Goal: Information Seeking & Learning: Learn about a topic

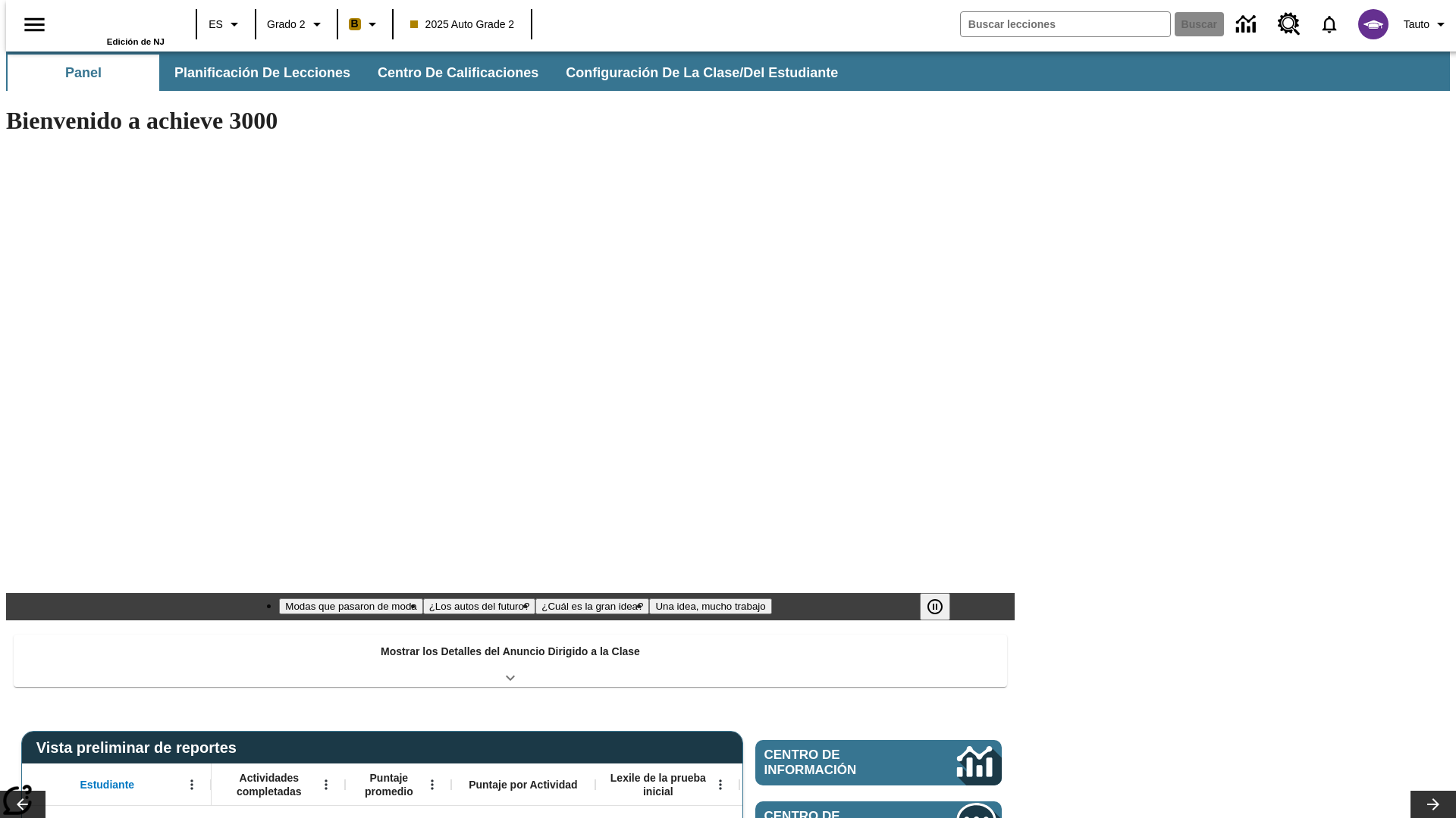
type input "-1"
click at [254, 72] on button "Planificación de lecciones" at bounding box center [263, 72] width 202 height 37
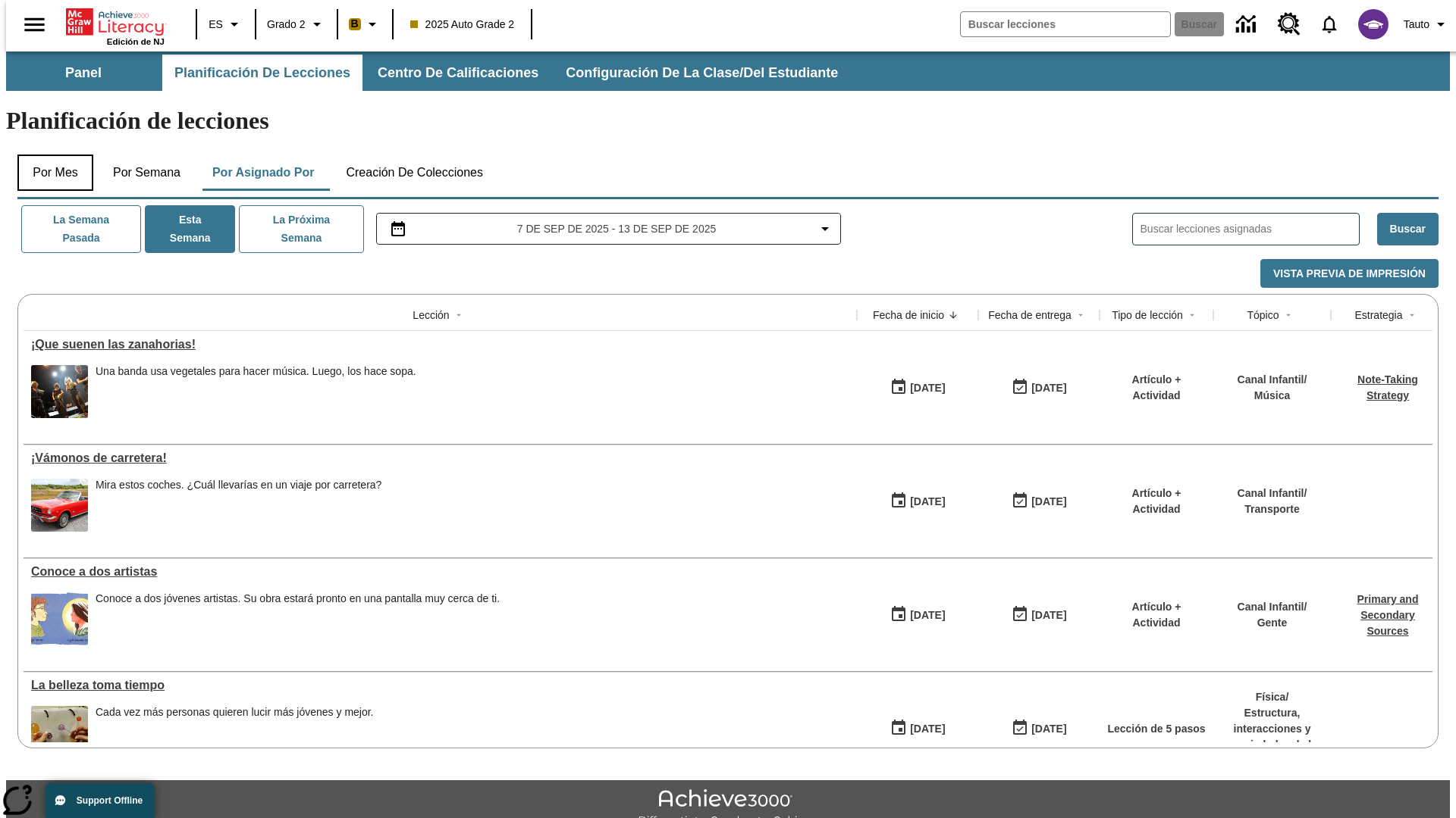
click at [49, 155] on button "Por mes" at bounding box center [55, 173] width 76 height 37
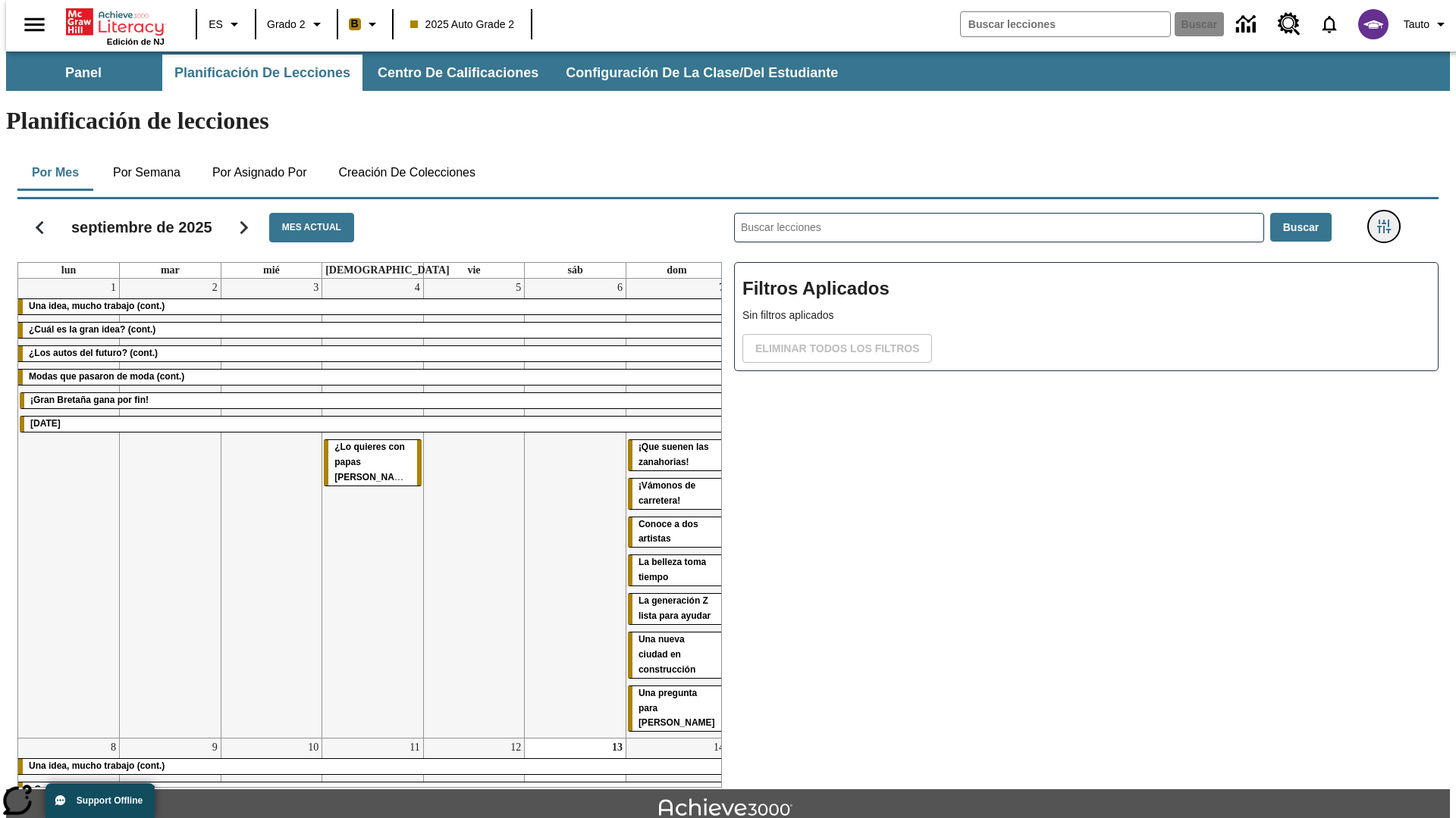
click at [1388, 220] on icon "Menú lateral de filtros" at bounding box center [1383, 227] width 13 height 13
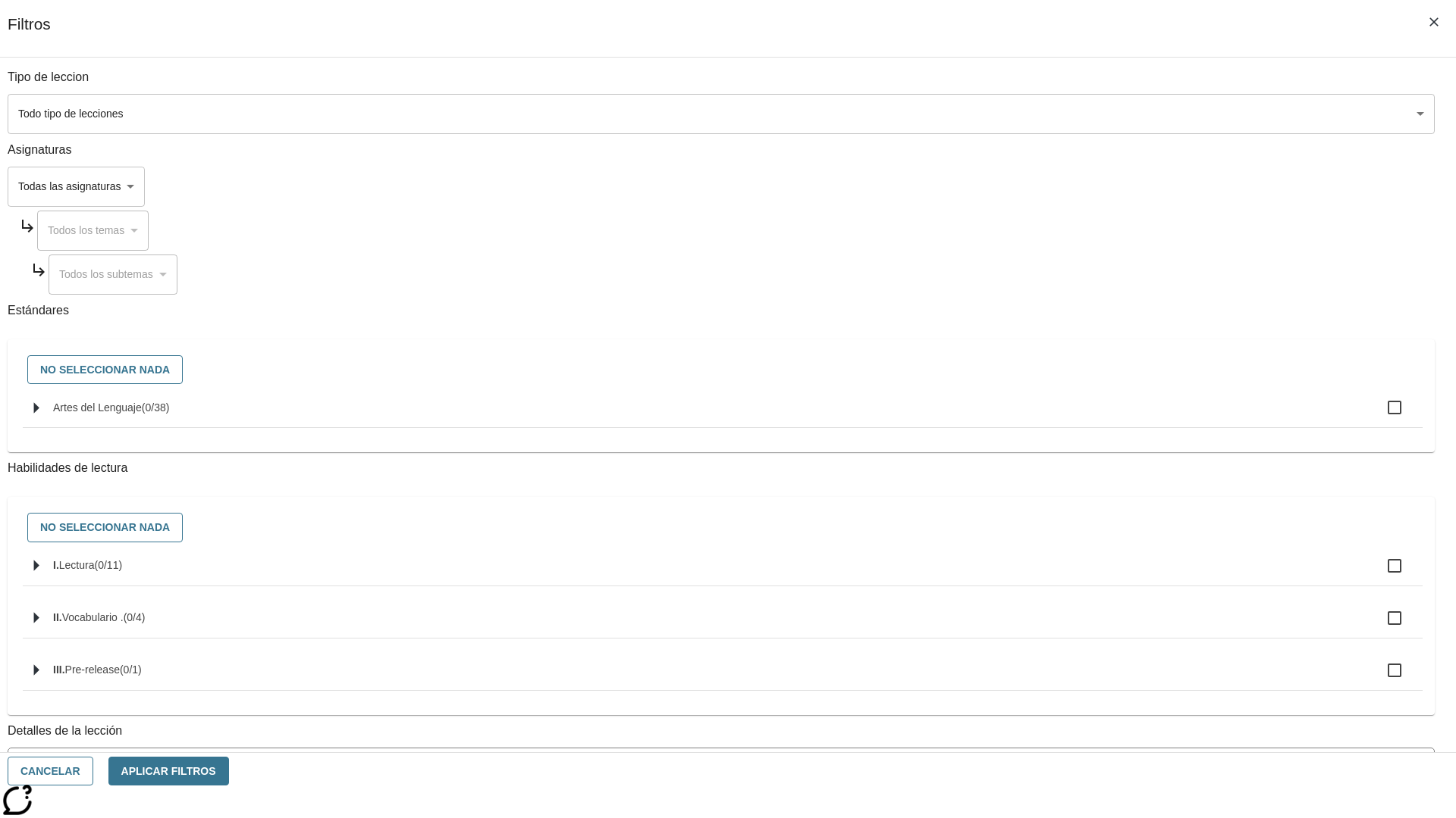
click at [1092, 113] on body "[MEDICAL_DATA] al contenido principal Edición de NJ ES Grado 2 B 2025 Auto Grad…" at bounding box center [728, 469] width 1443 height 835
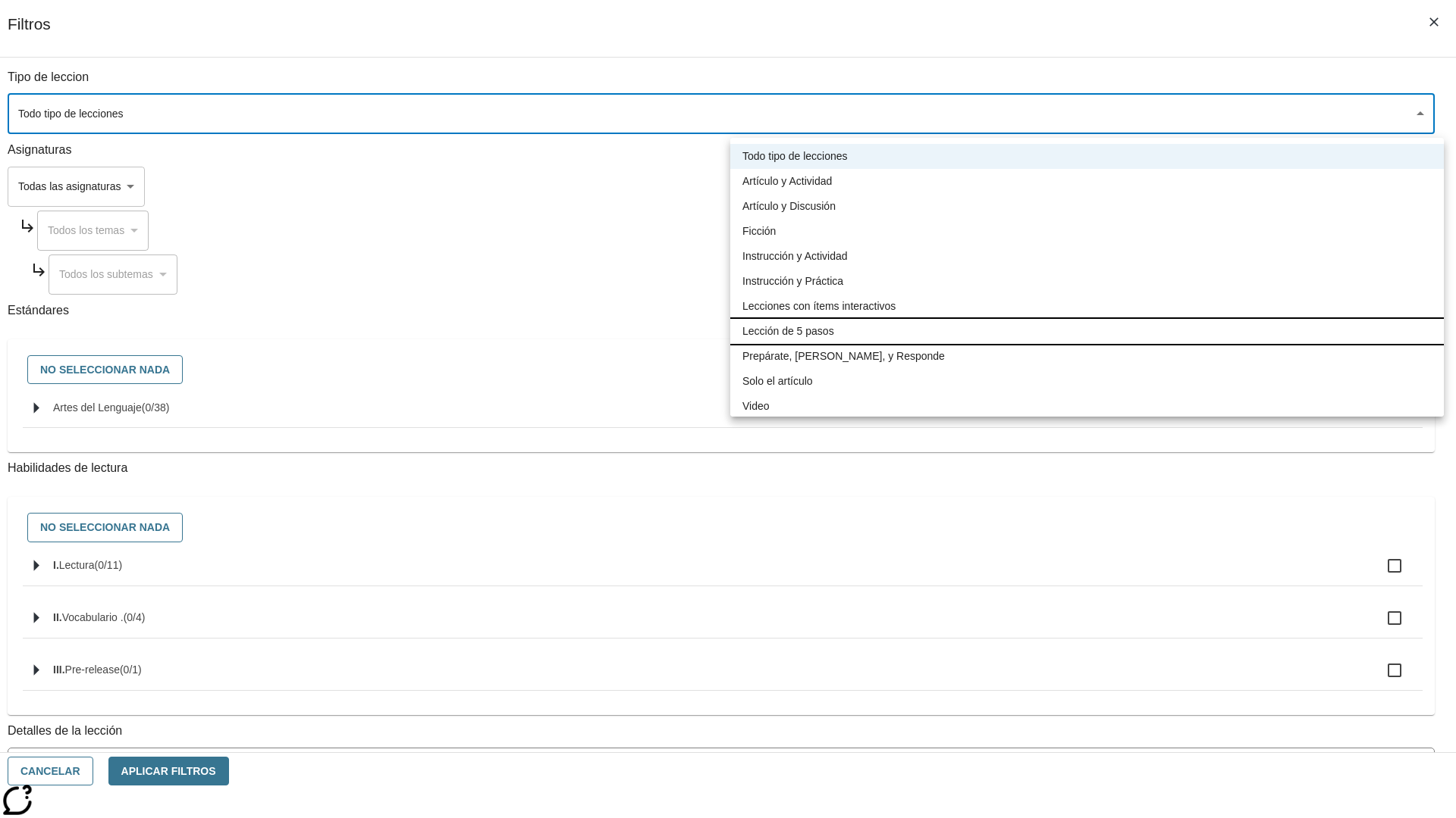
click at [1087, 332] on li "Lección de 5 pasos" at bounding box center [1087, 332] width 713 height 25
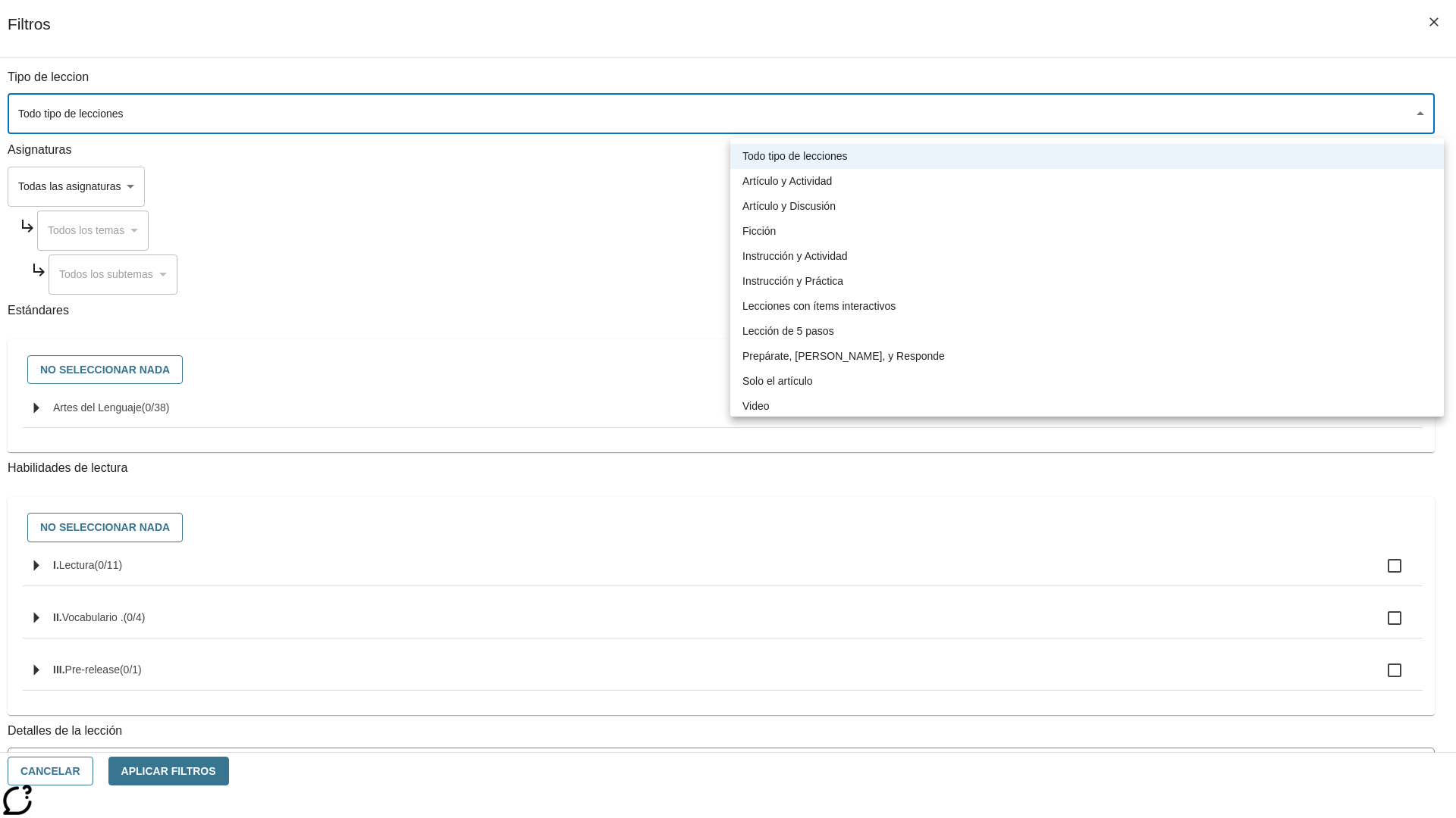
type input "1"
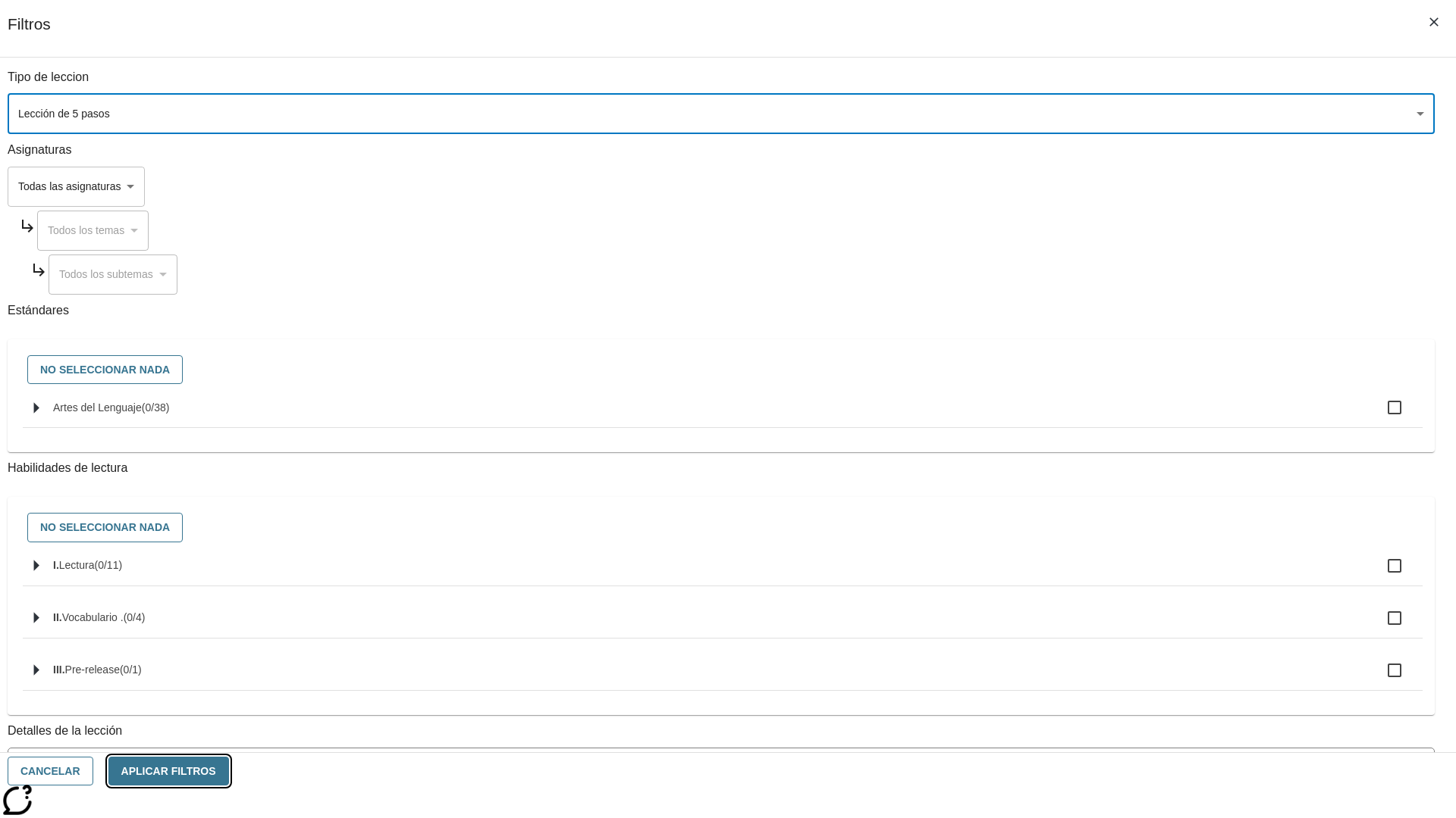
click at [229, 771] on button "Aplicar Filtros" at bounding box center [168, 771] width 121 height 29
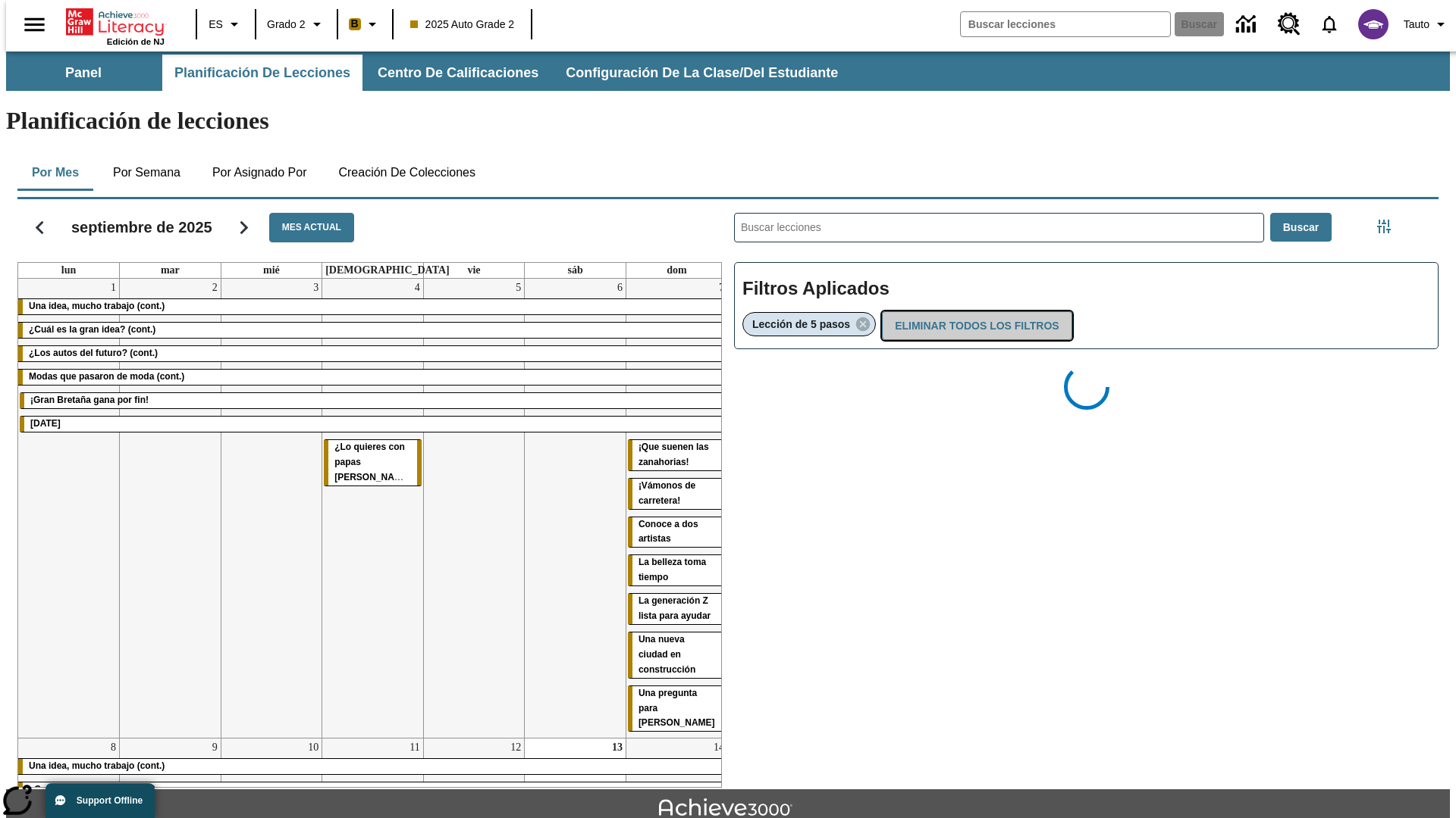
click at [973, 312] on button "Eliminar todos los filtros" at bounding box center [976, 326] width 189 height 29
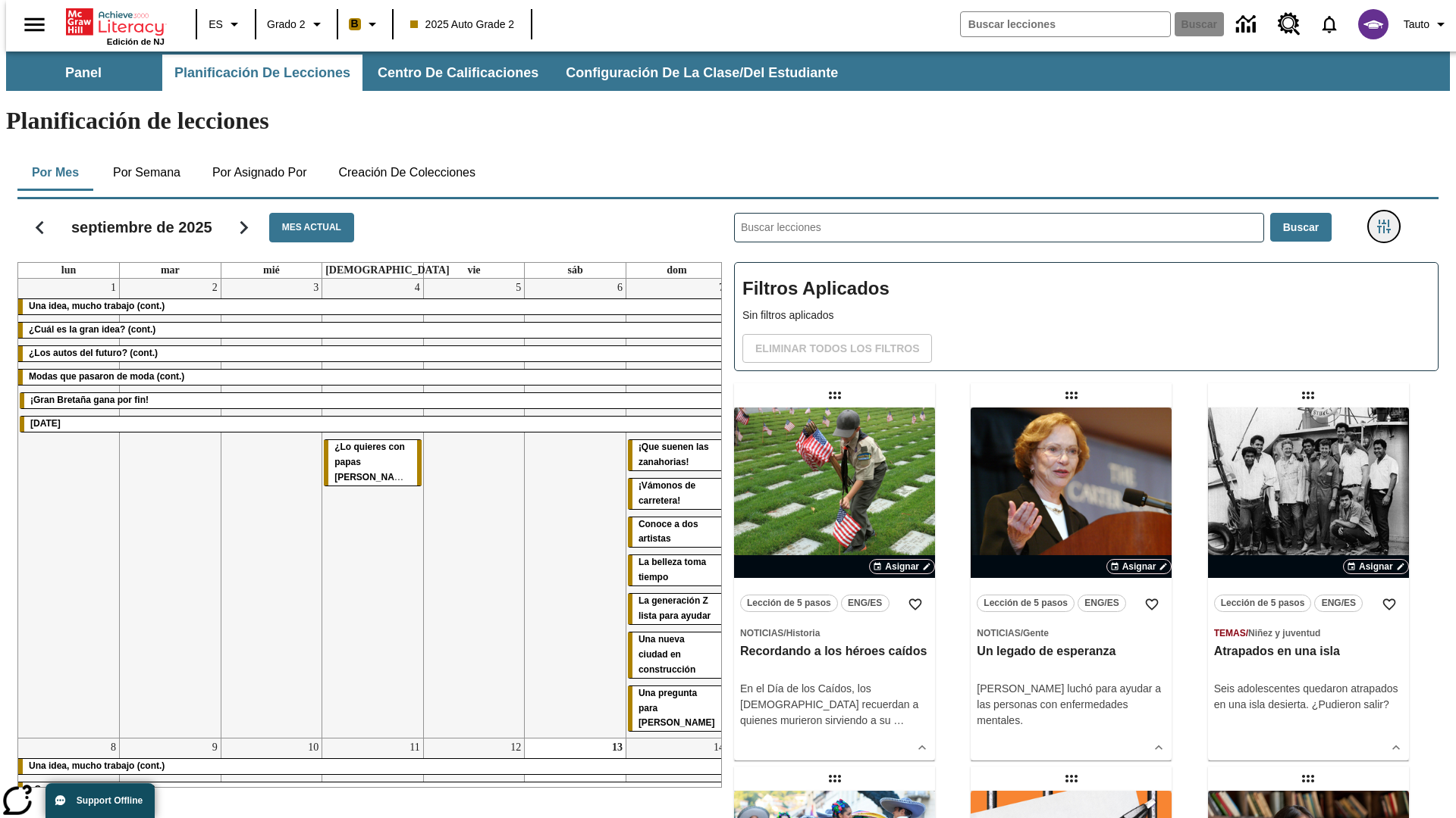
click at [1388, 220] on icon "Menú lateral de filtros" at bounding box center [1383, 227] width 13 height 13
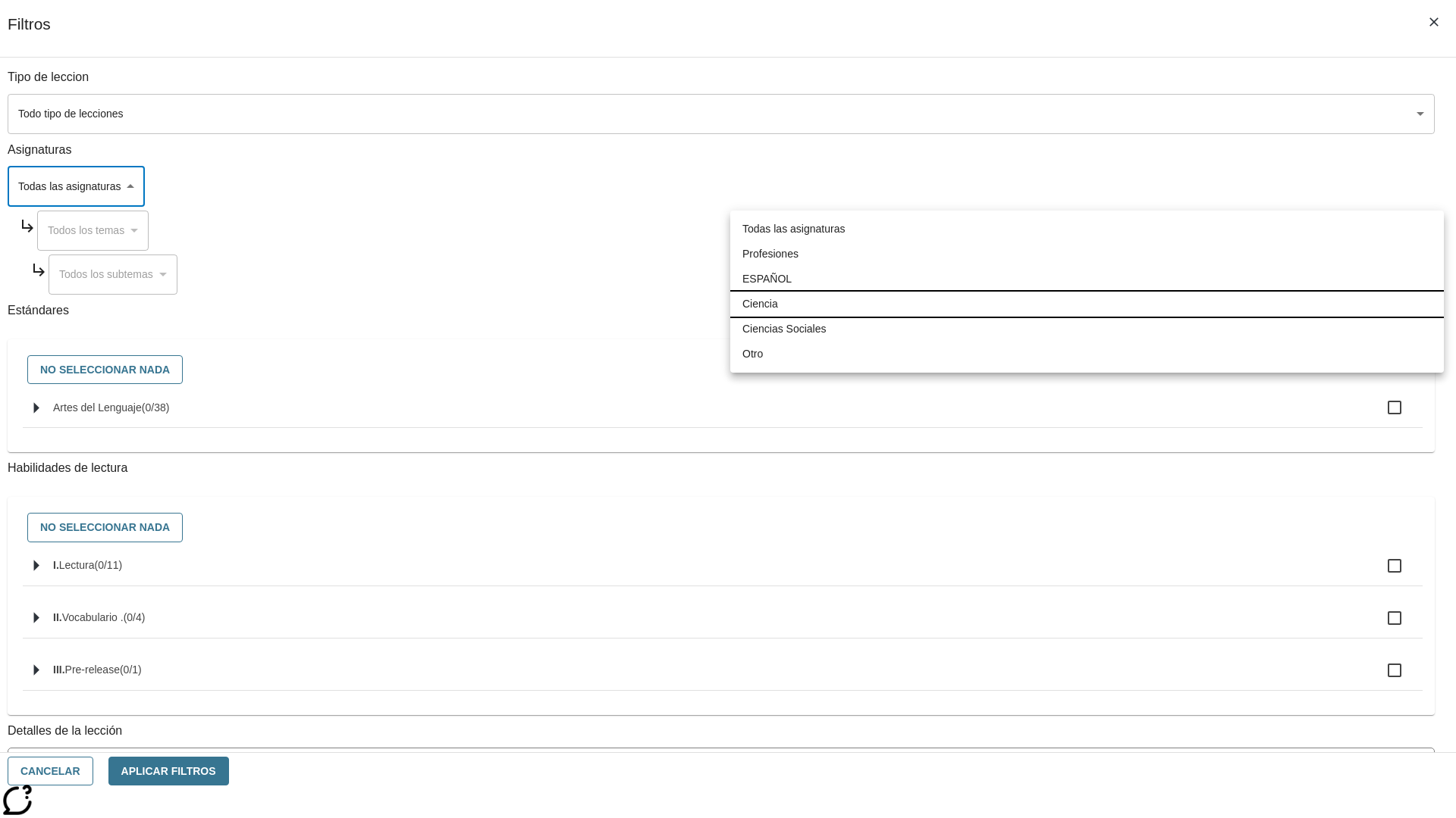
click at [1087, 304] on li "Ciencia" at bounding box center [1087, 304] width 713 height 25
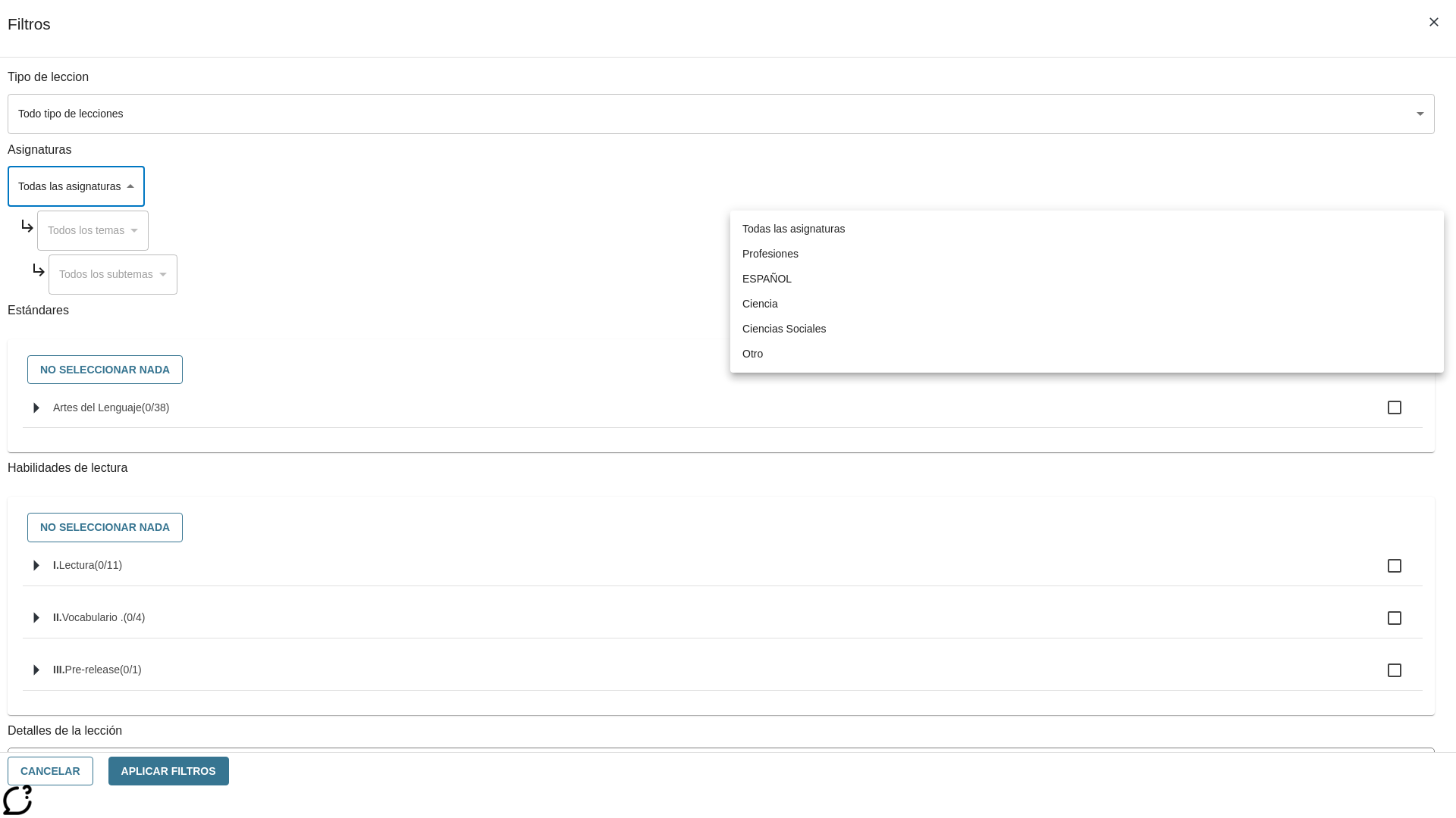
type input "2"
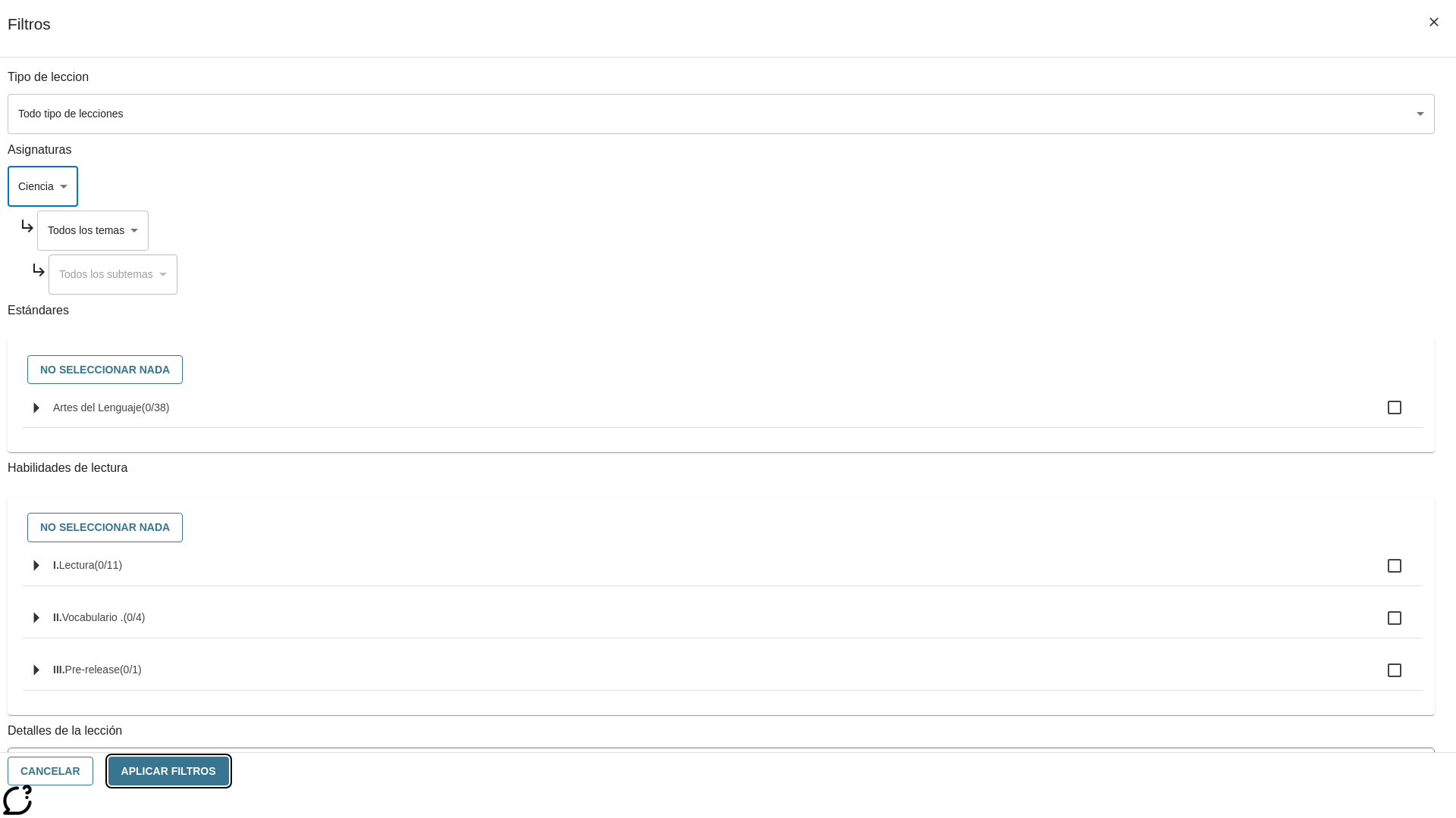
click at [229, 771] on button "Aplicar Filtros" at bounding box center [168, 771] width 121 height 29
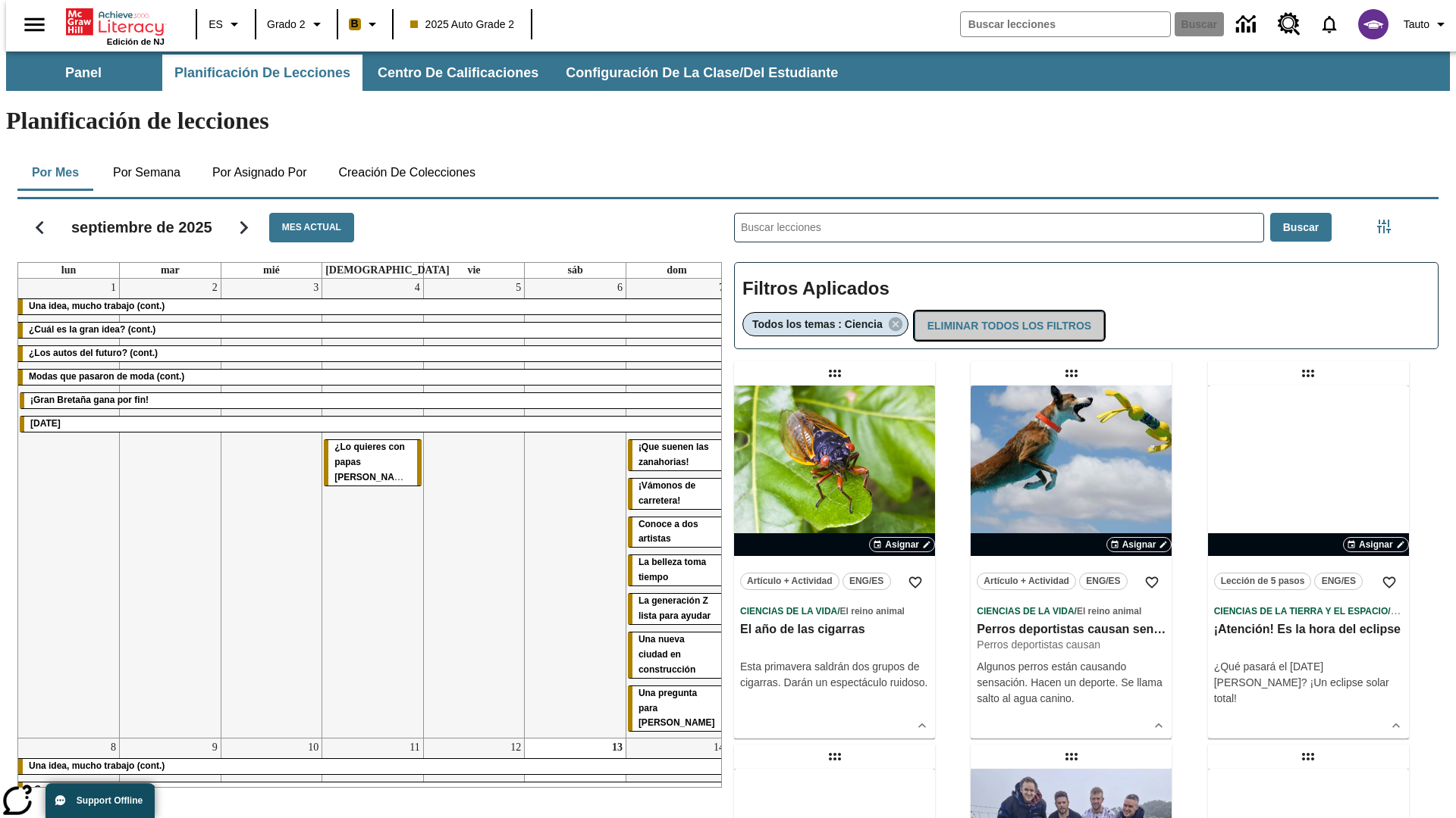
click at [1007, 312] on button "Eliminar todos los filtros" at bounding box center [1008, 326] width 189 height 29
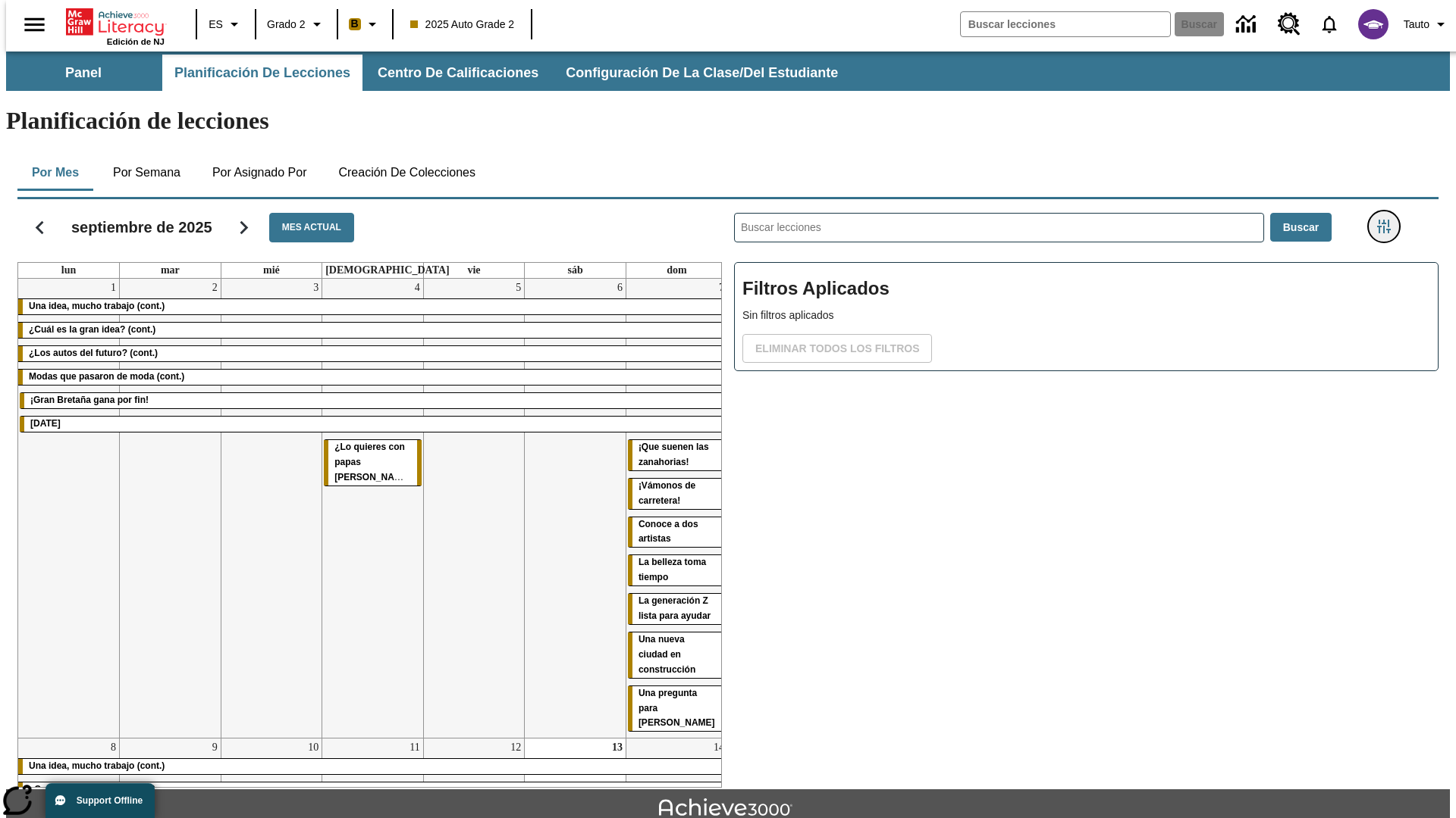
click at [1388, 220] on icon "Menú lateral de filtros" at bounding box center [1383, 227] width 13 height 13
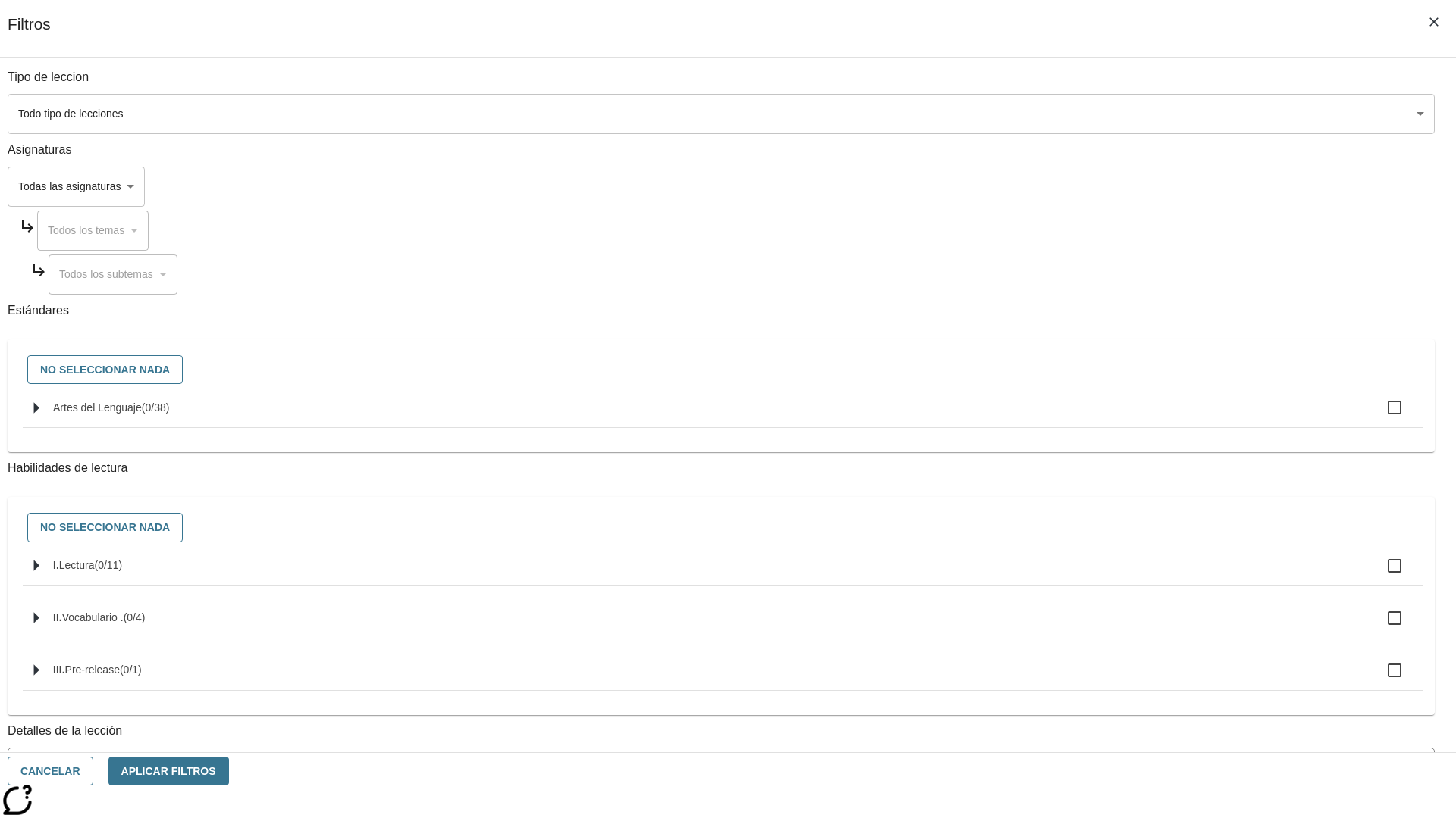
click at [142, 414] on span "Artes del Lenguaje" at bounding box center [98, 407] width 88 height 12
click at [1378, 416] on input "Artes del Lenguaje ( 0 / 38 )" at bounding box center [1394, 407] width 32 height 32
checkbox input "true"
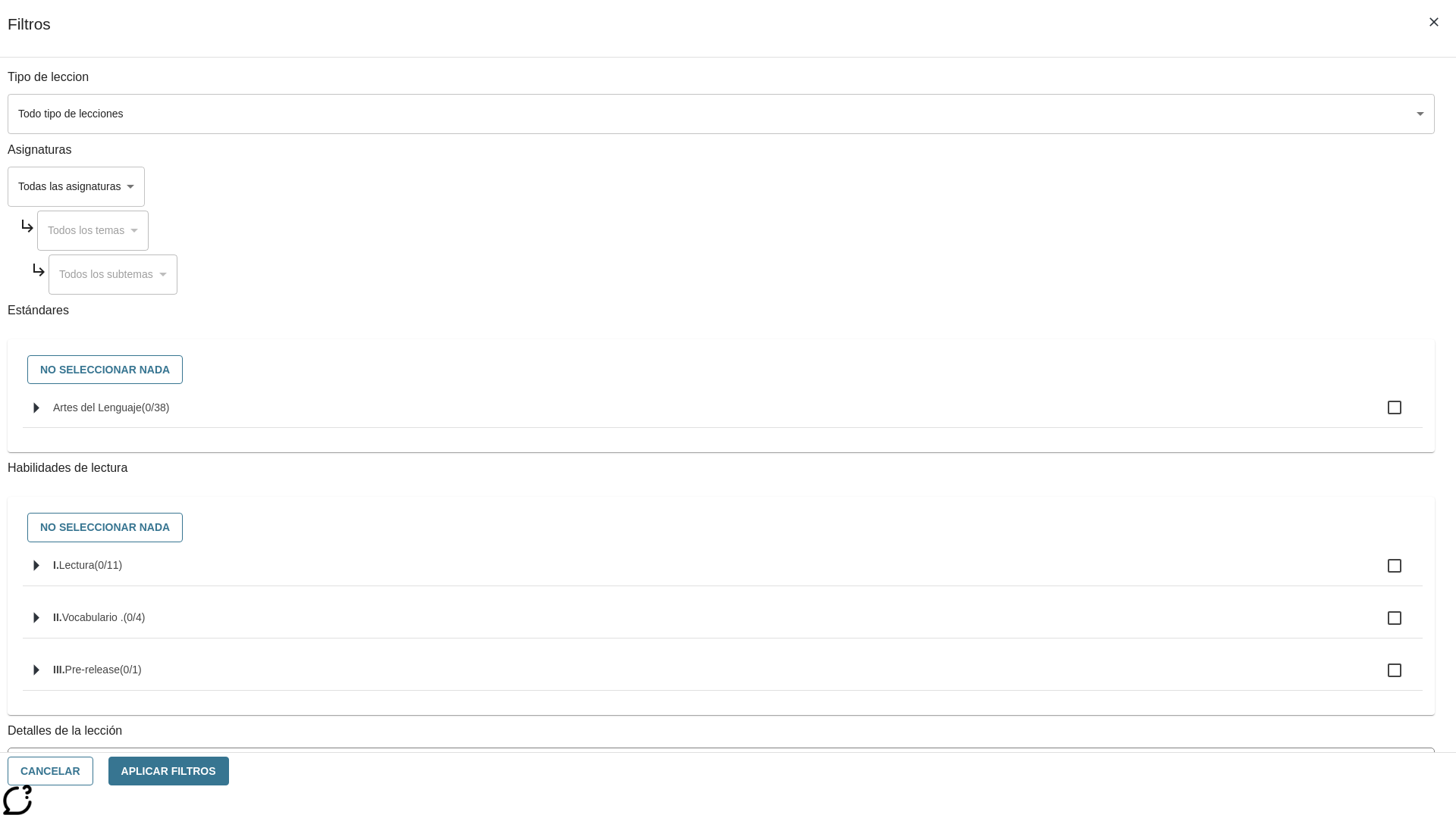
checkbox input "true"
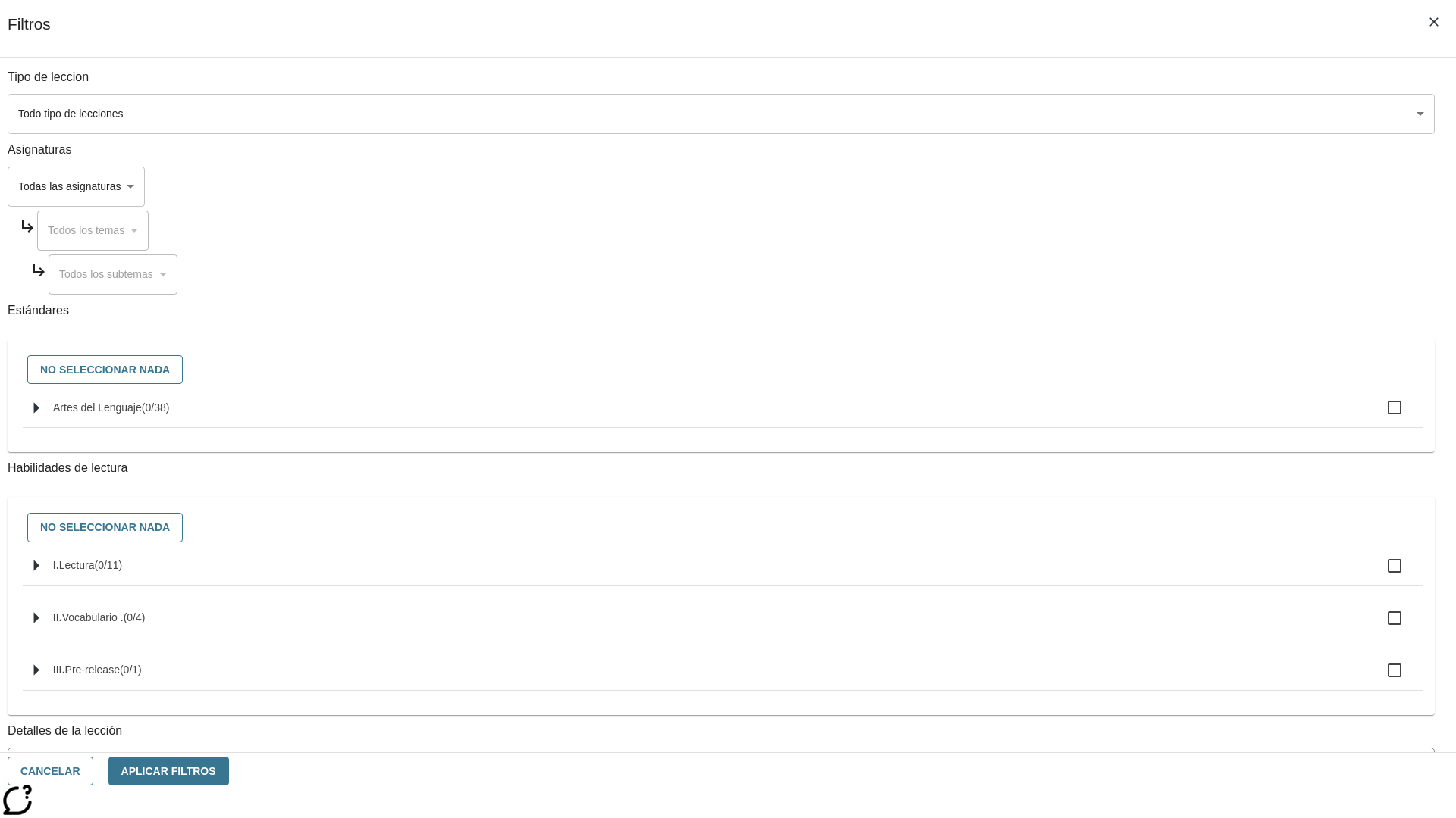
checkbox input "true"
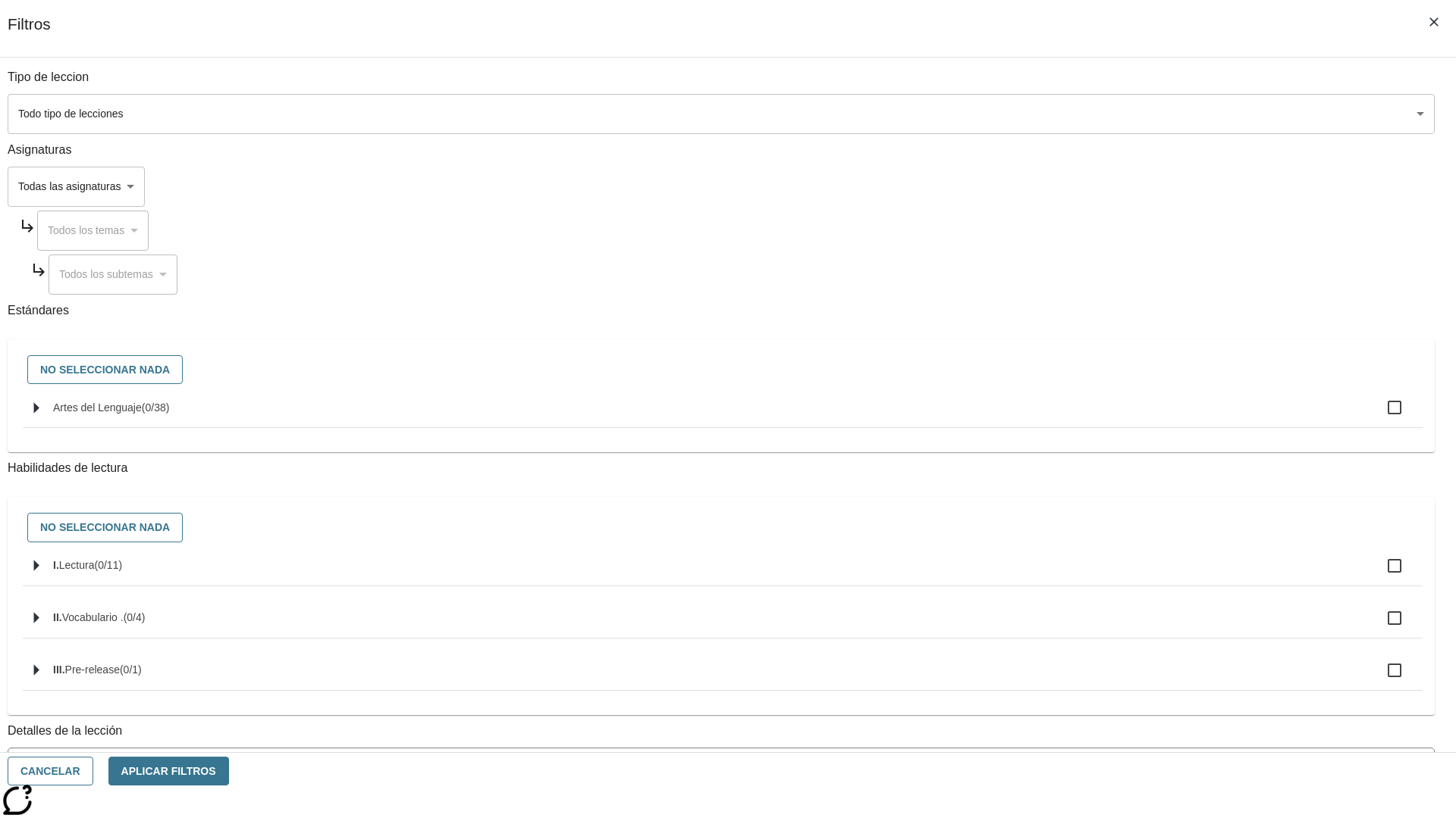
checkbox input "true"
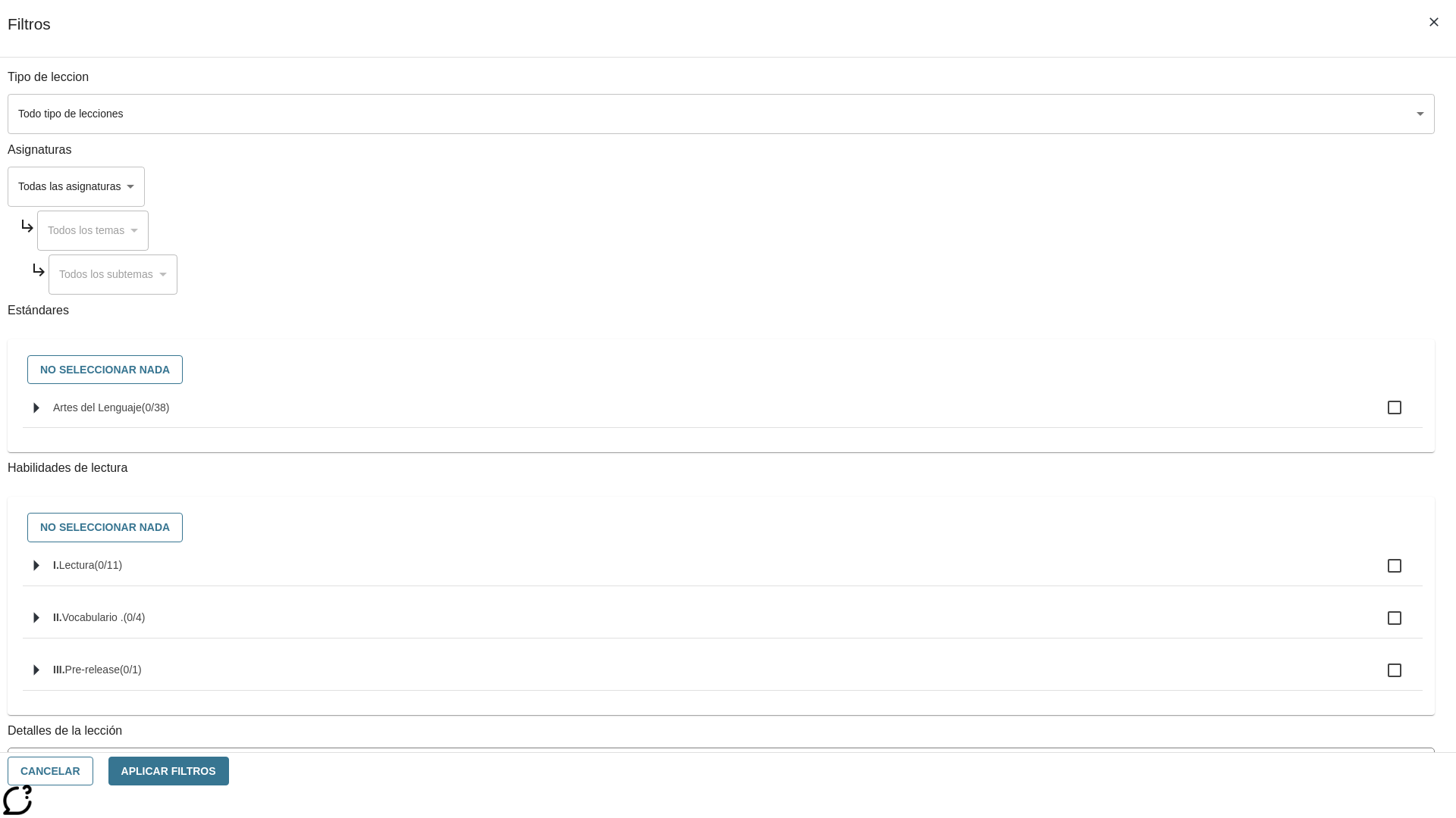
checkbox input "true"
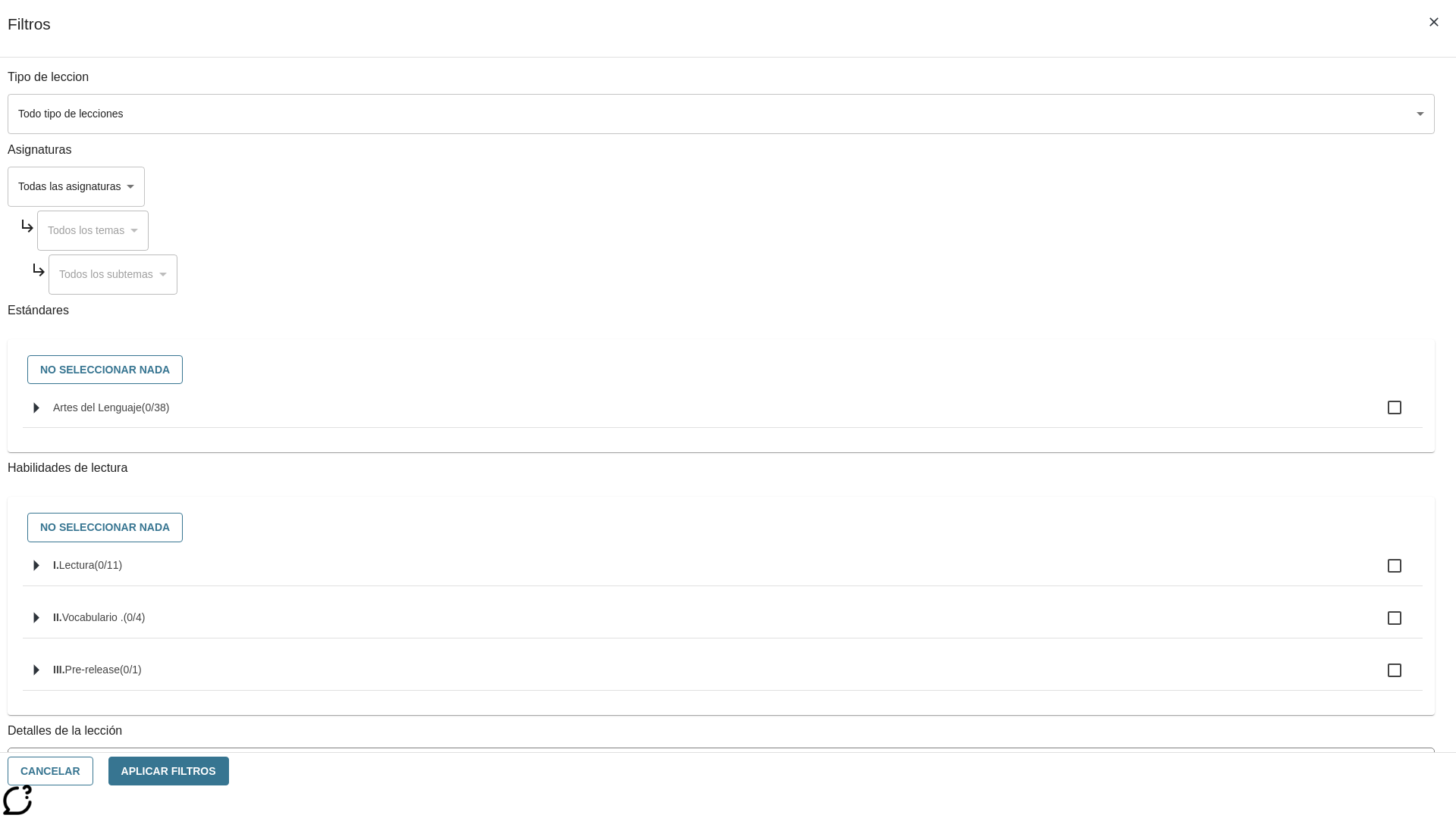
checkbox input "true"
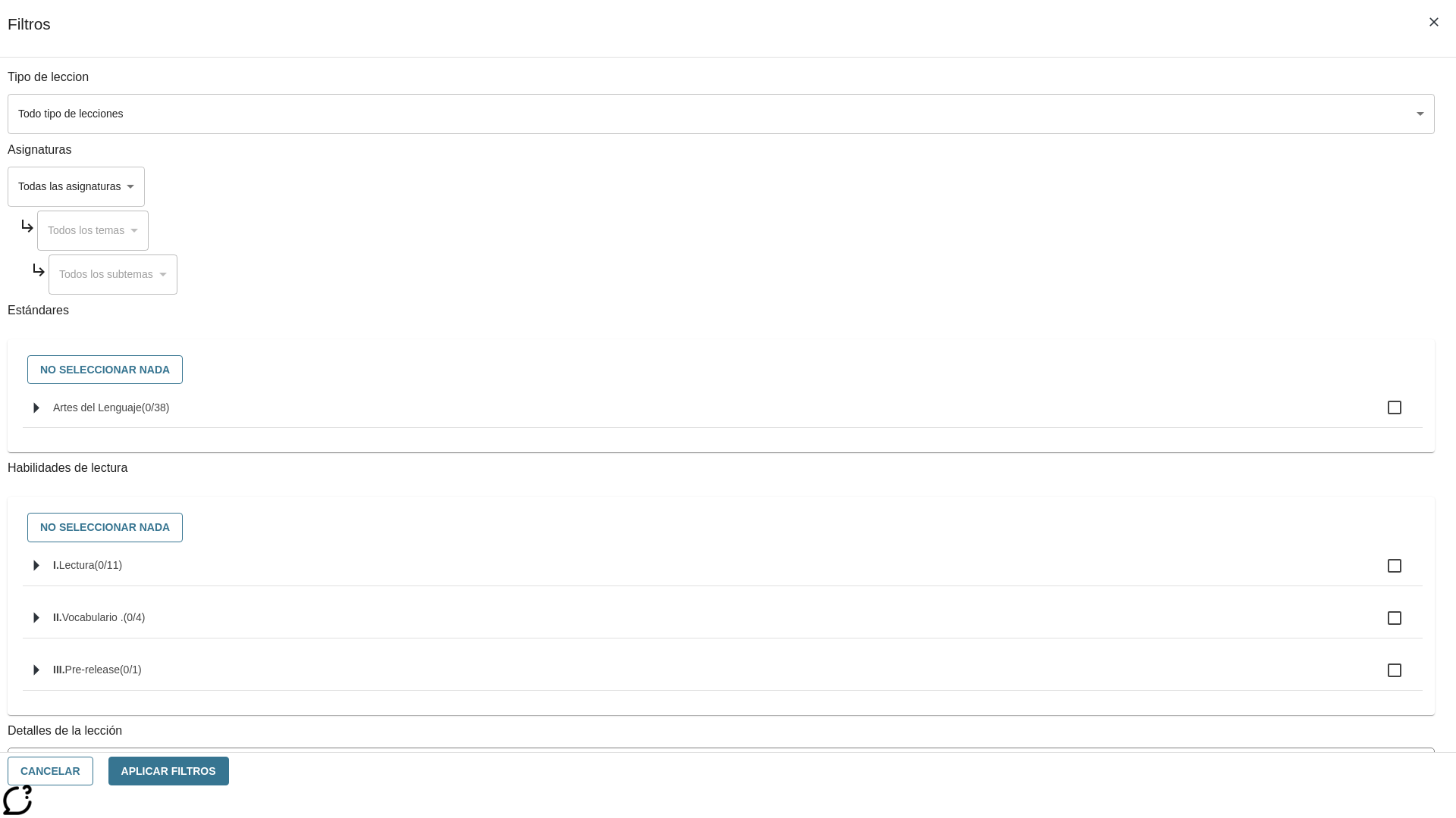
checkbox input "true"
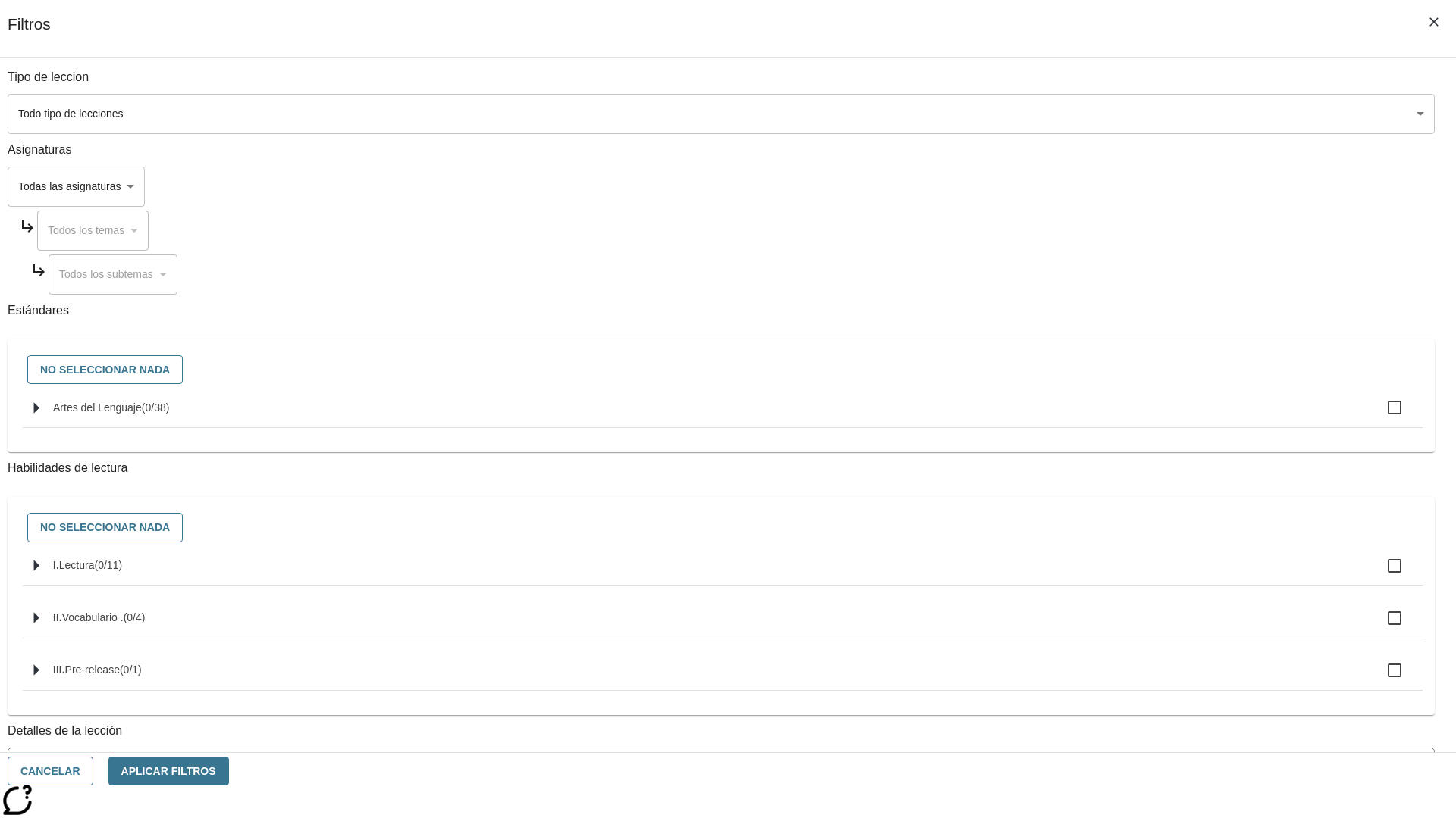
checkbox input "true"
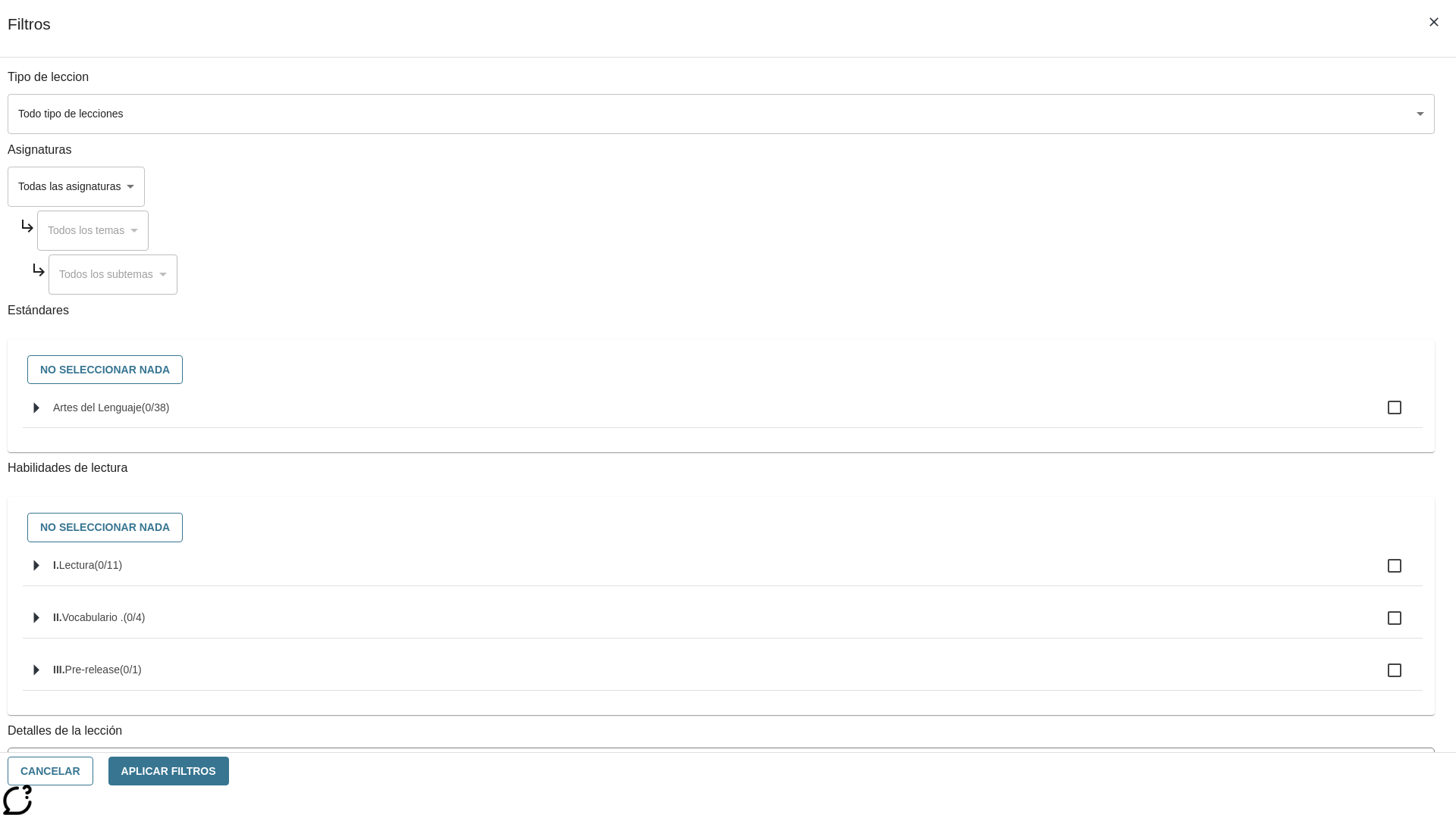
checkbox input "true"
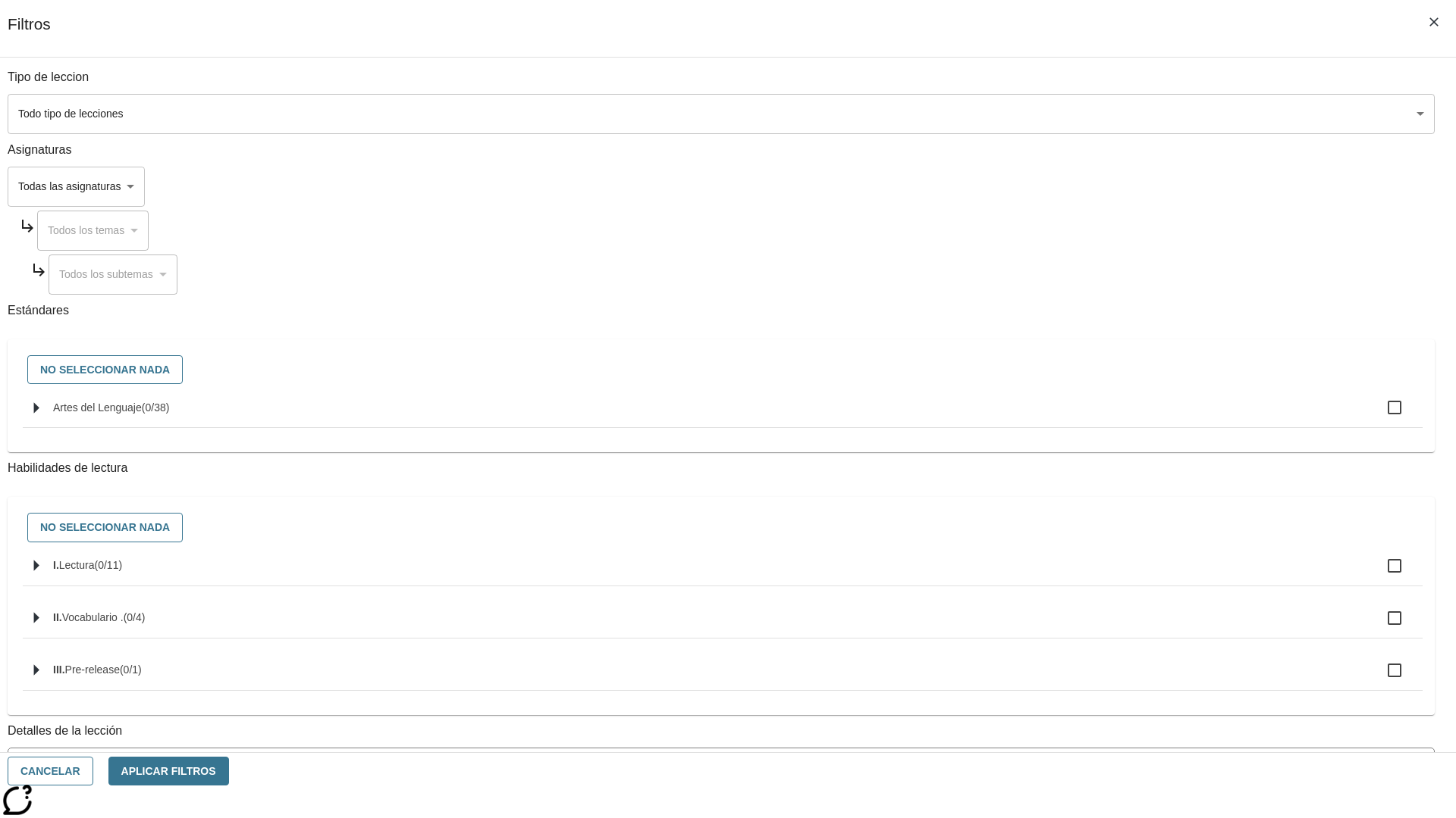
checkbox input "true"
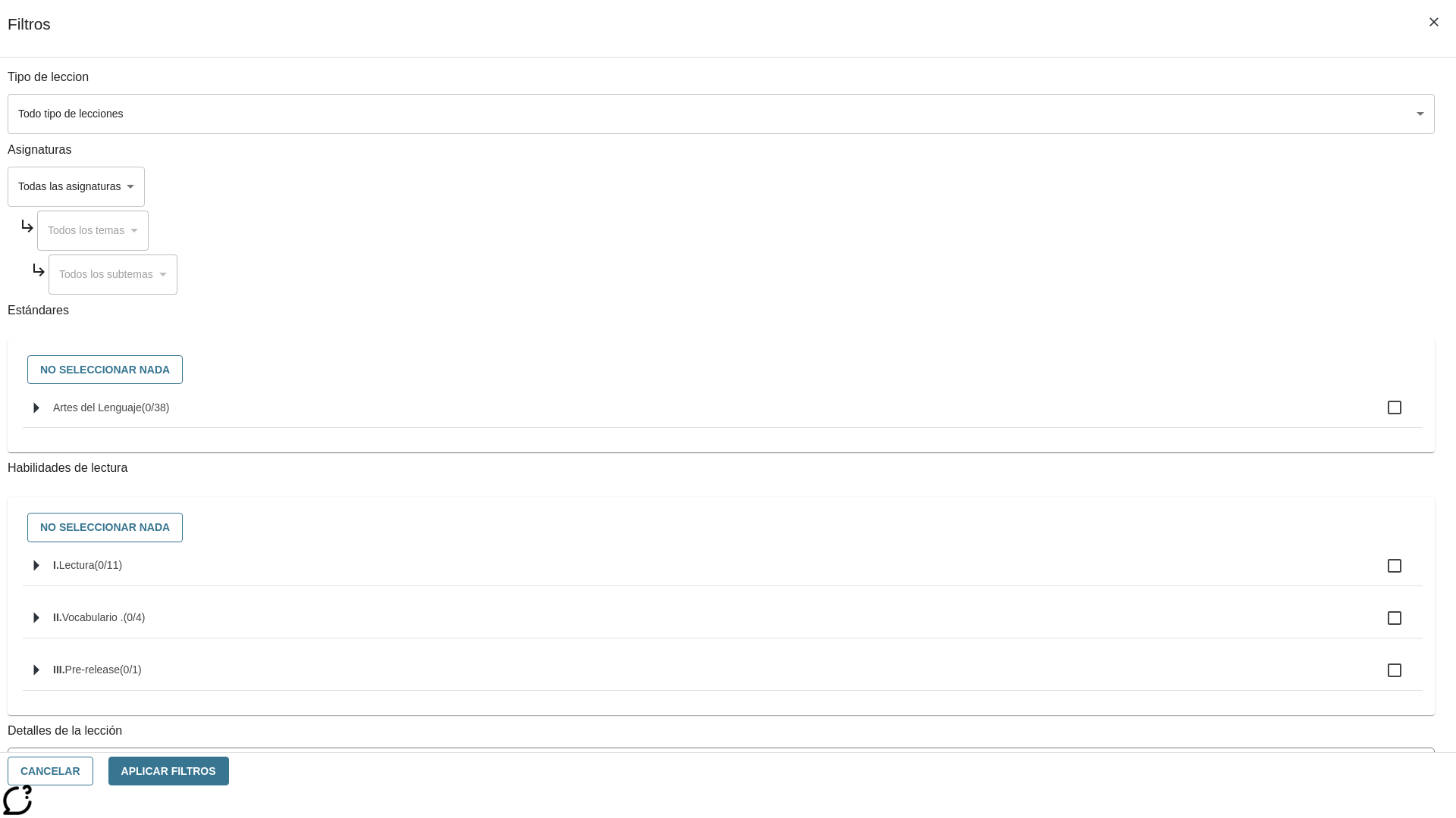
checkbox input "true"
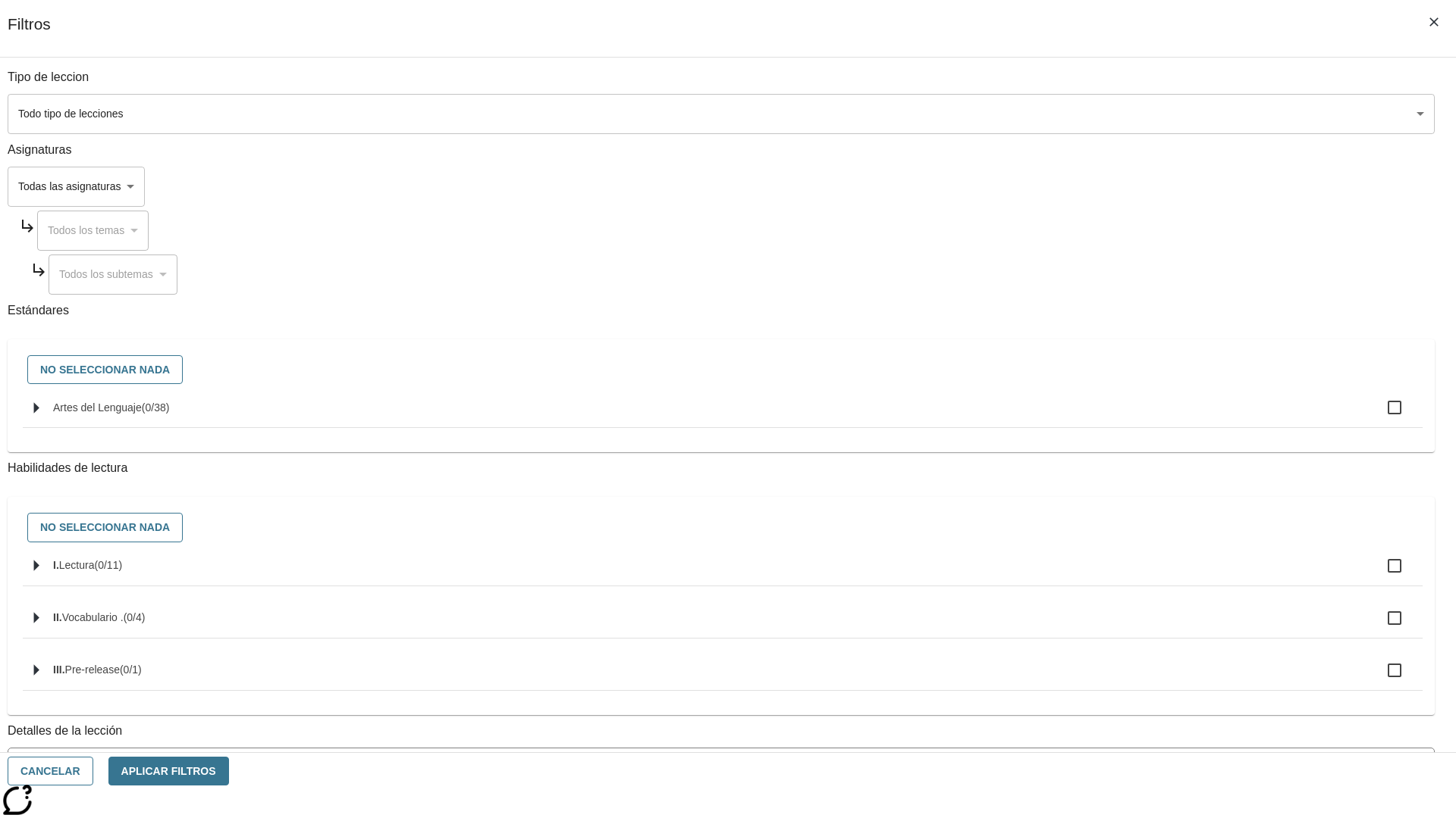
checkbox input "true"
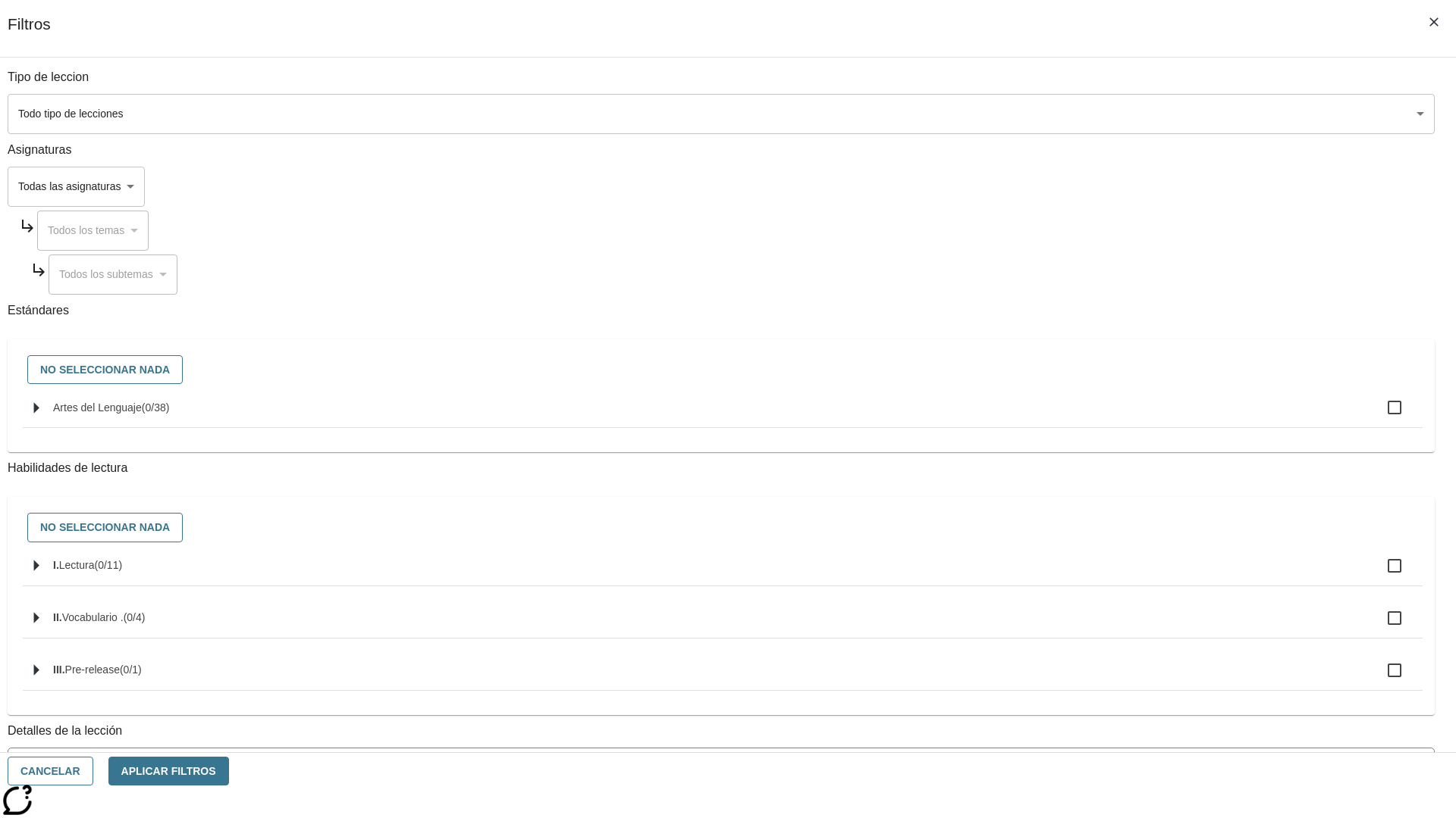
checkbox input "true"
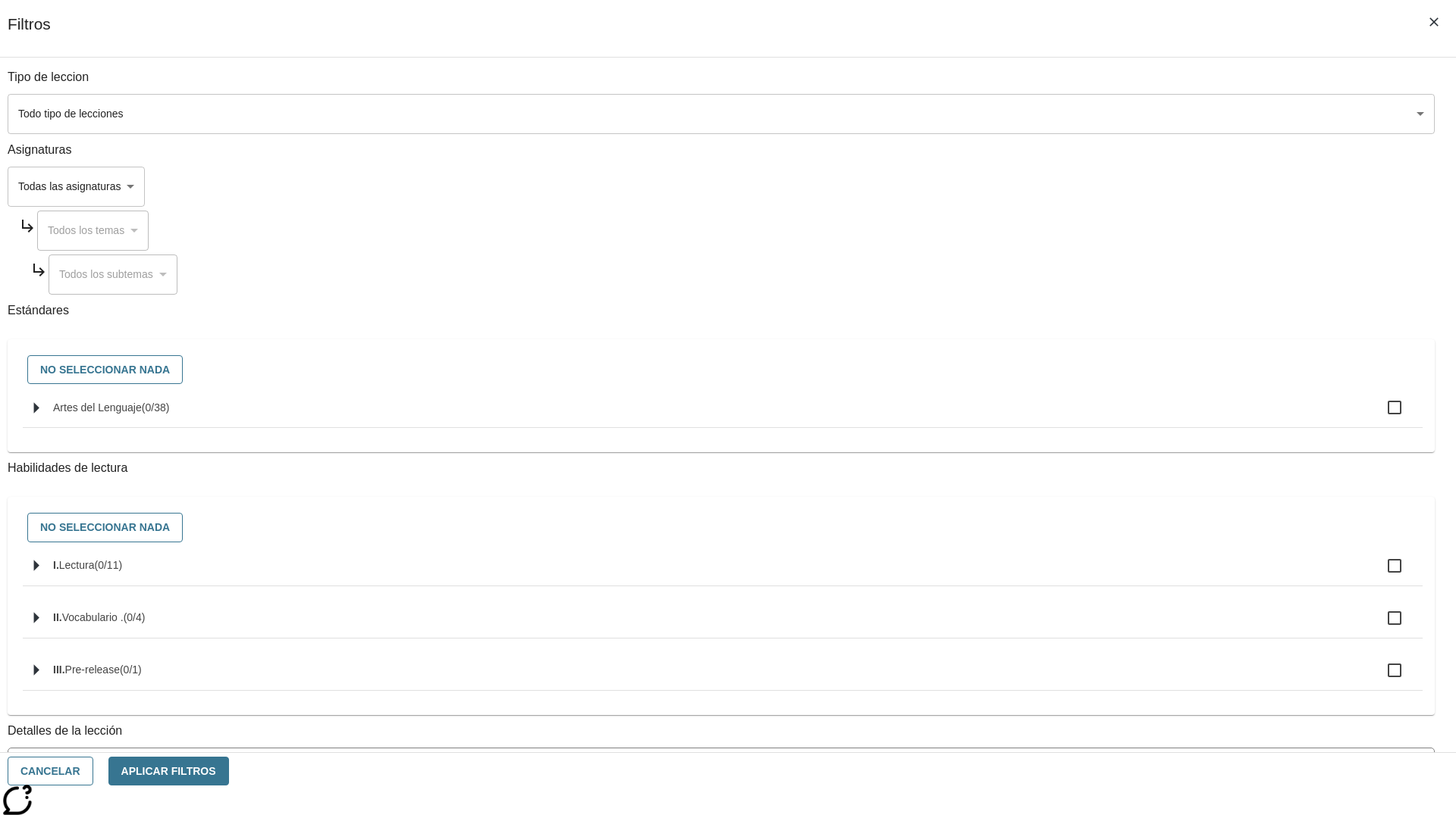
checkbox input "true"
click at [229, 771] on button "Aplicar Filtros" at bounding box center [168, 771] width 121 height 29
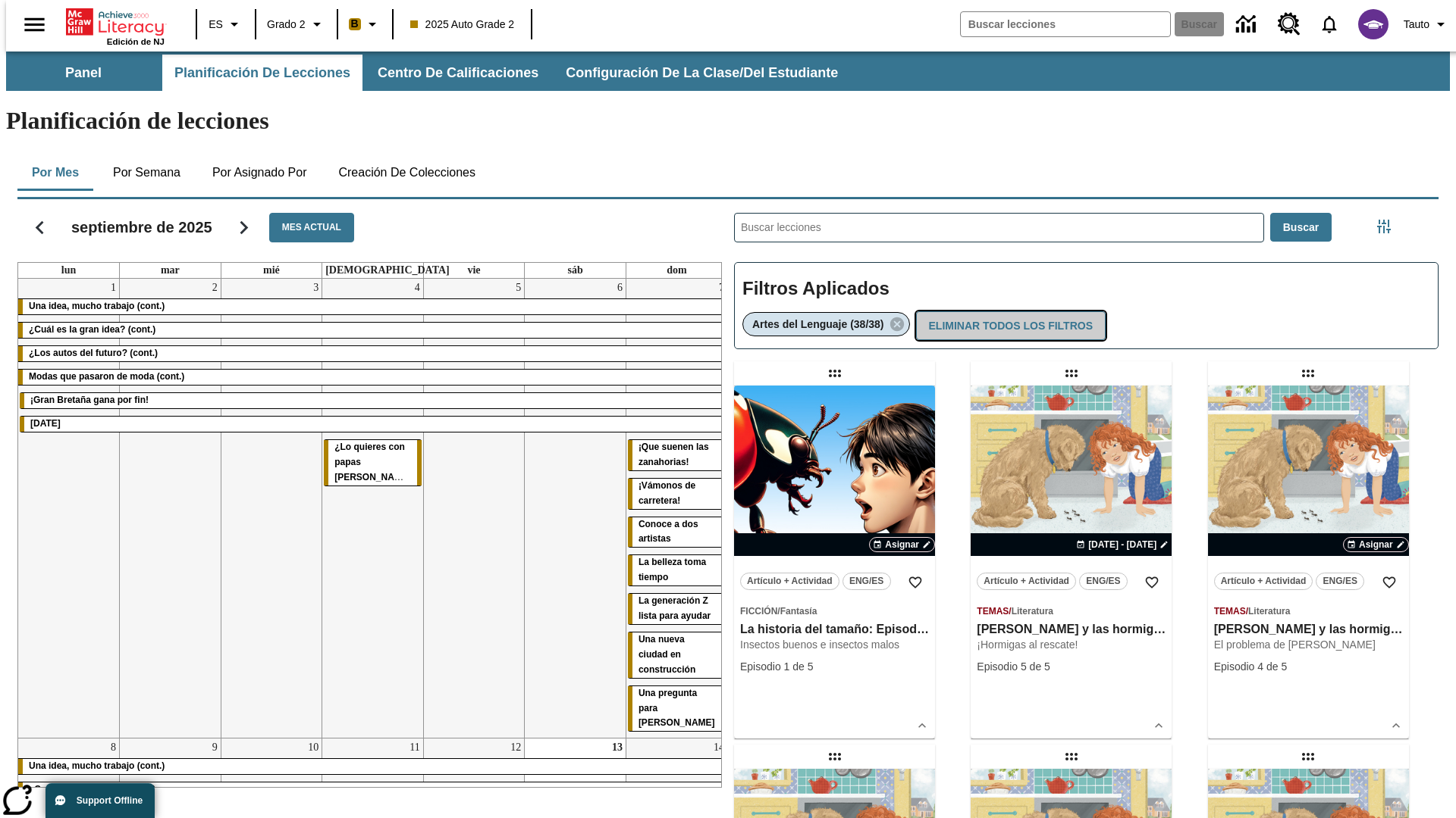
click at [1009, 312] on button "Eliminar todos los filtros" at bounding box center [1010, 326] width 189 height 29
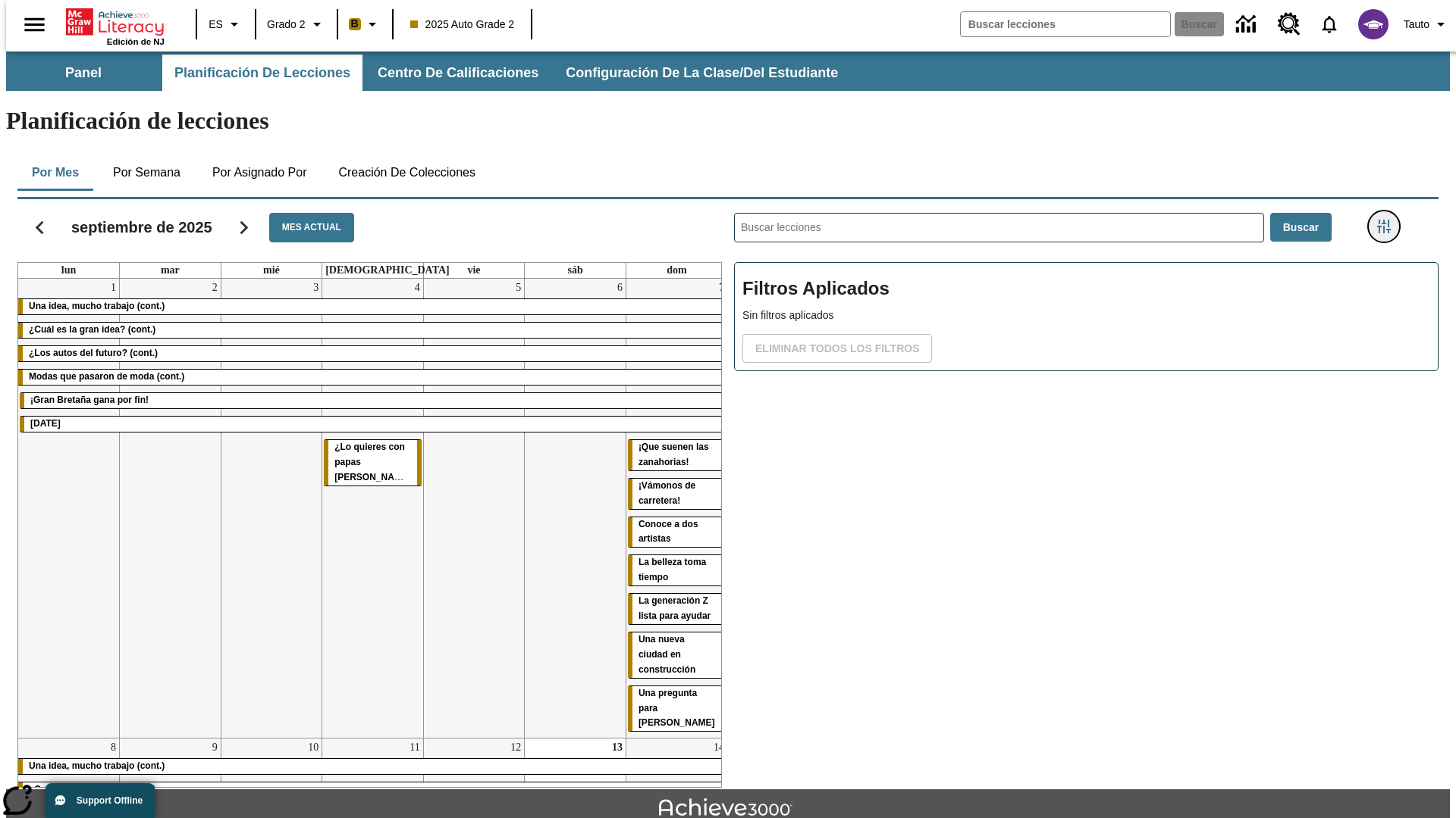
click at [1388, 220] on icon "Menú lateral de filtros" at bounding box center [1383, 227] width 13 height 13
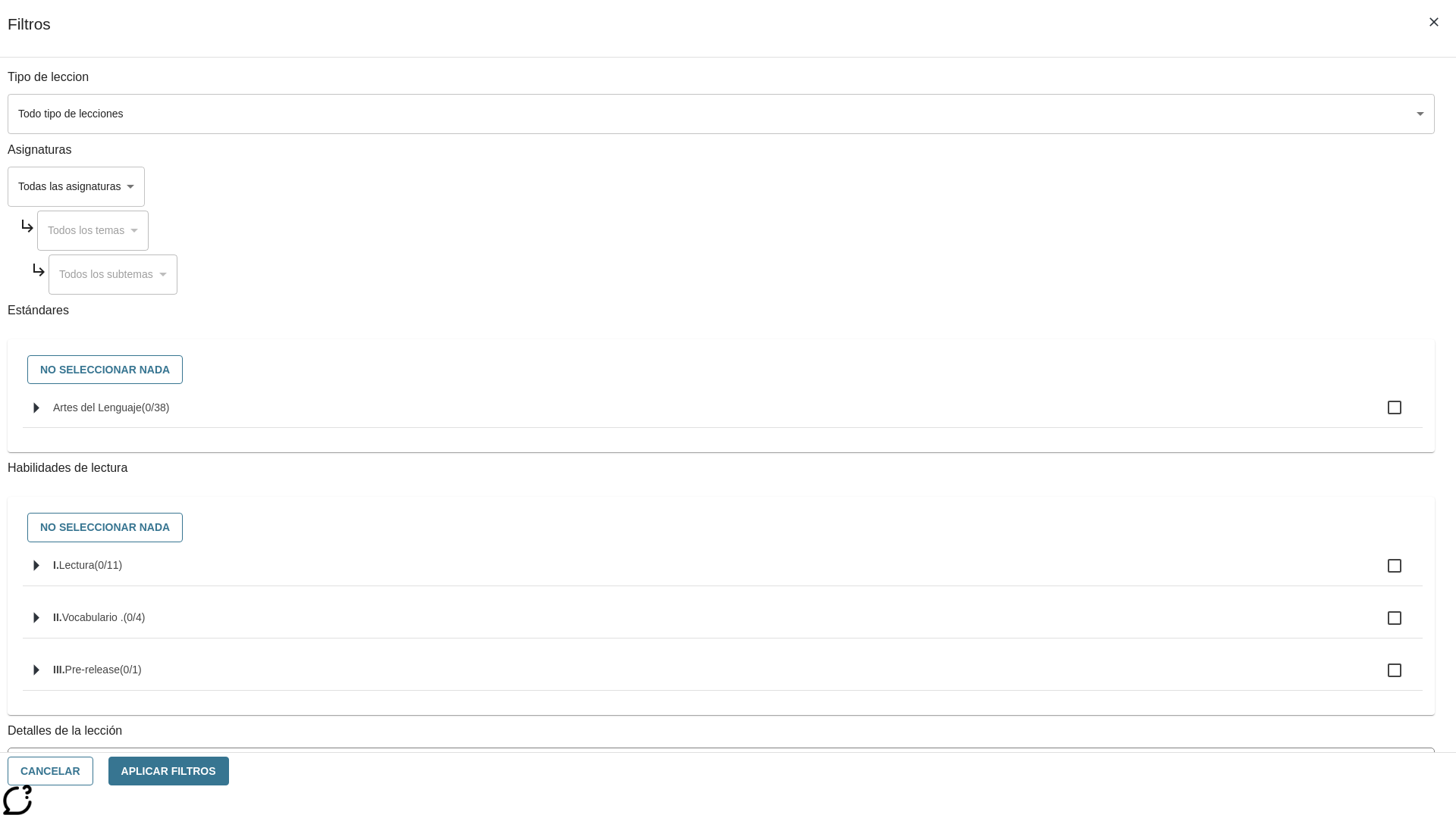
click at [1093, 582] on label "I. Lectura ( 0 / 11 )" at bounding box center [732, 566] width 1357 height 32
click at [1378, 582] on input "I. Lectura ( 0 / 11 )" at bounding box center [1394, 566] width 32 height 32
checkbox input "true"
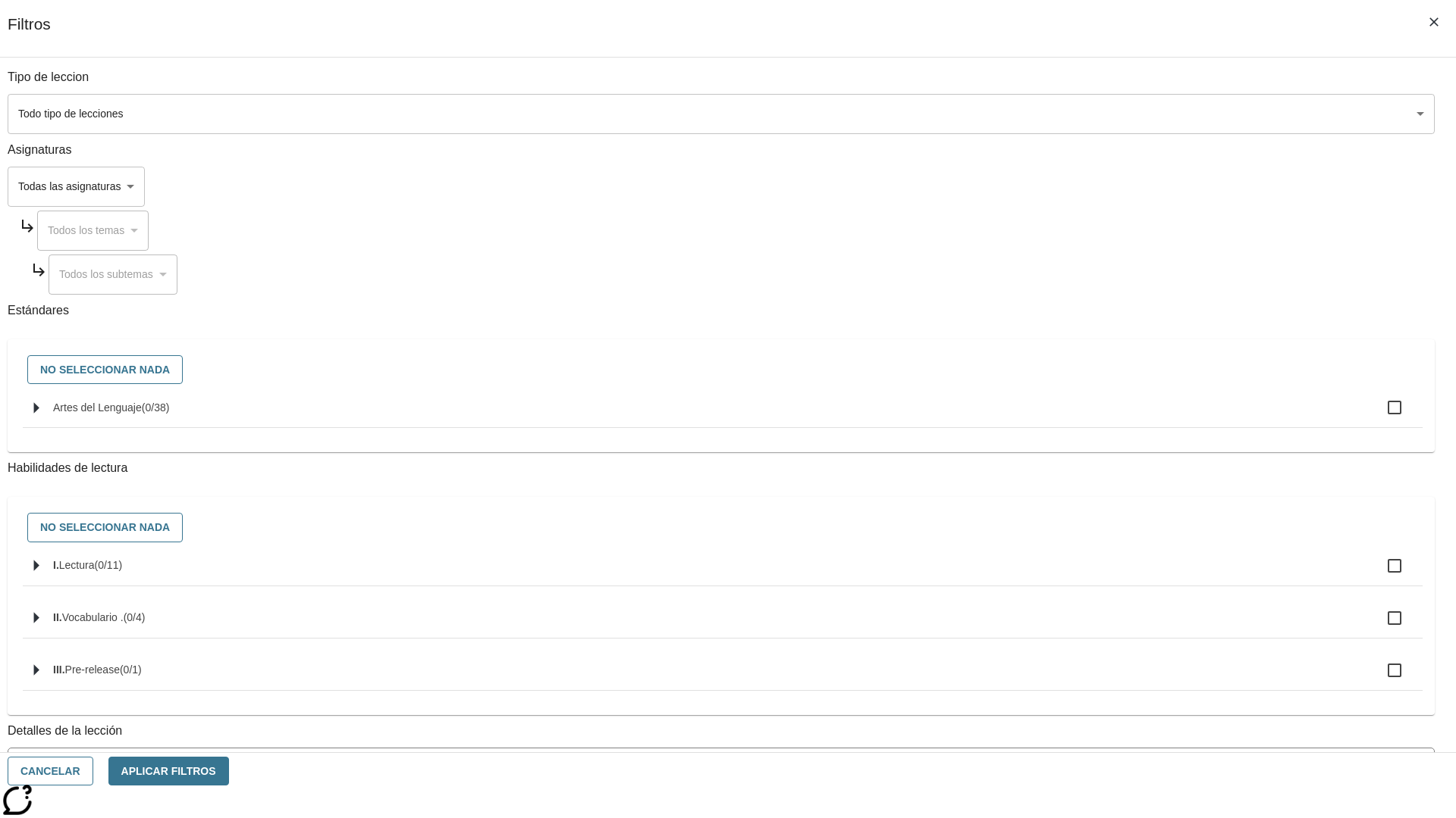
checkbox input "true"
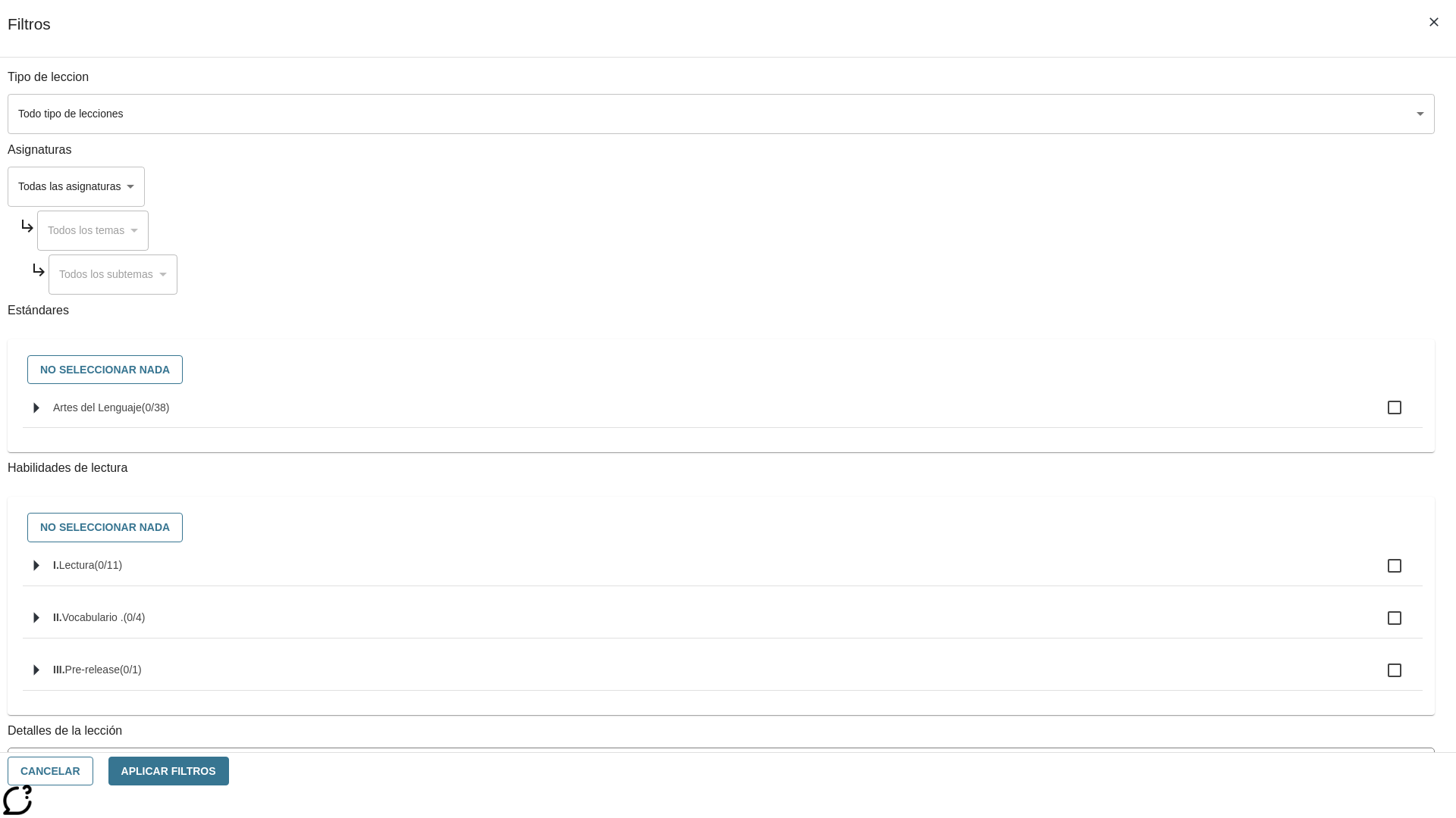
checkbox input "true"
click at [229, 771] on button "Aplicar Filtros" at bounding box center [168, 771] width 121 height 29
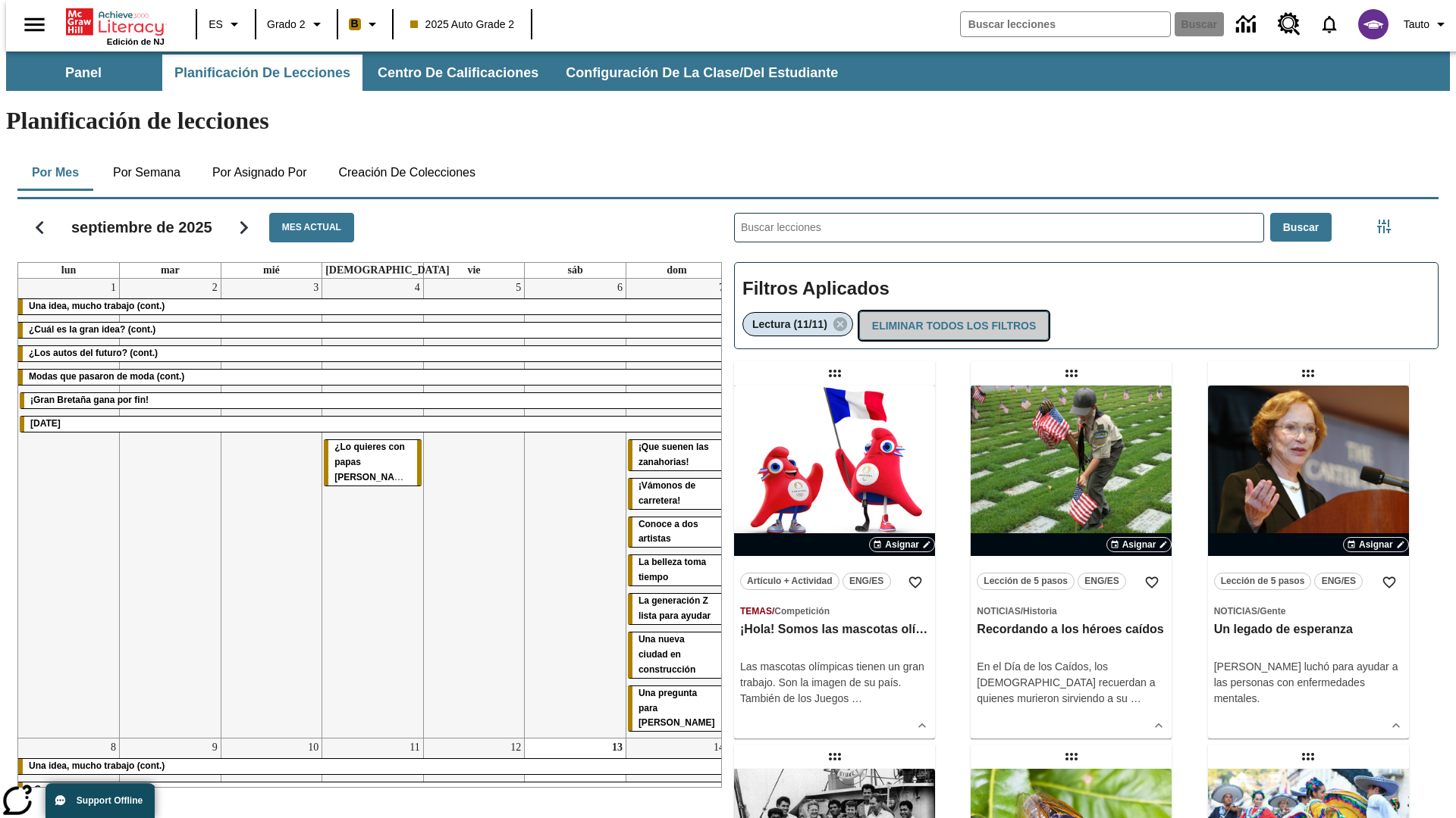
click at [953, 312] on button "Eliminar todos los filtros" at bounding box center [953, 326] width 189 height 29
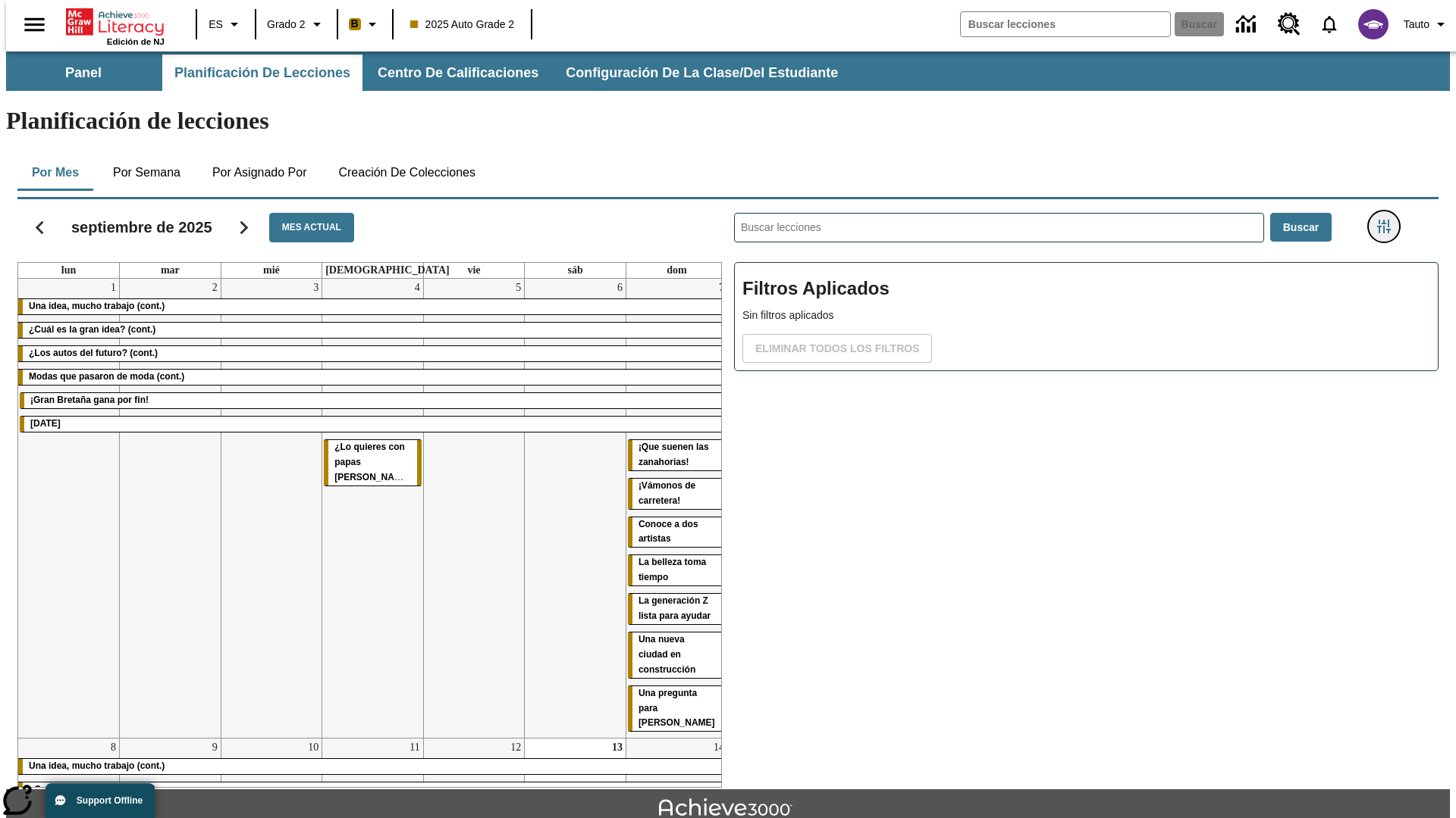
click at [1388, 220] on icon "Menú lateral de filtros" at bounding box center [1383, 227] width 13 height 13
